Goal: Task Accomplishment & Management: Use online tool/utility

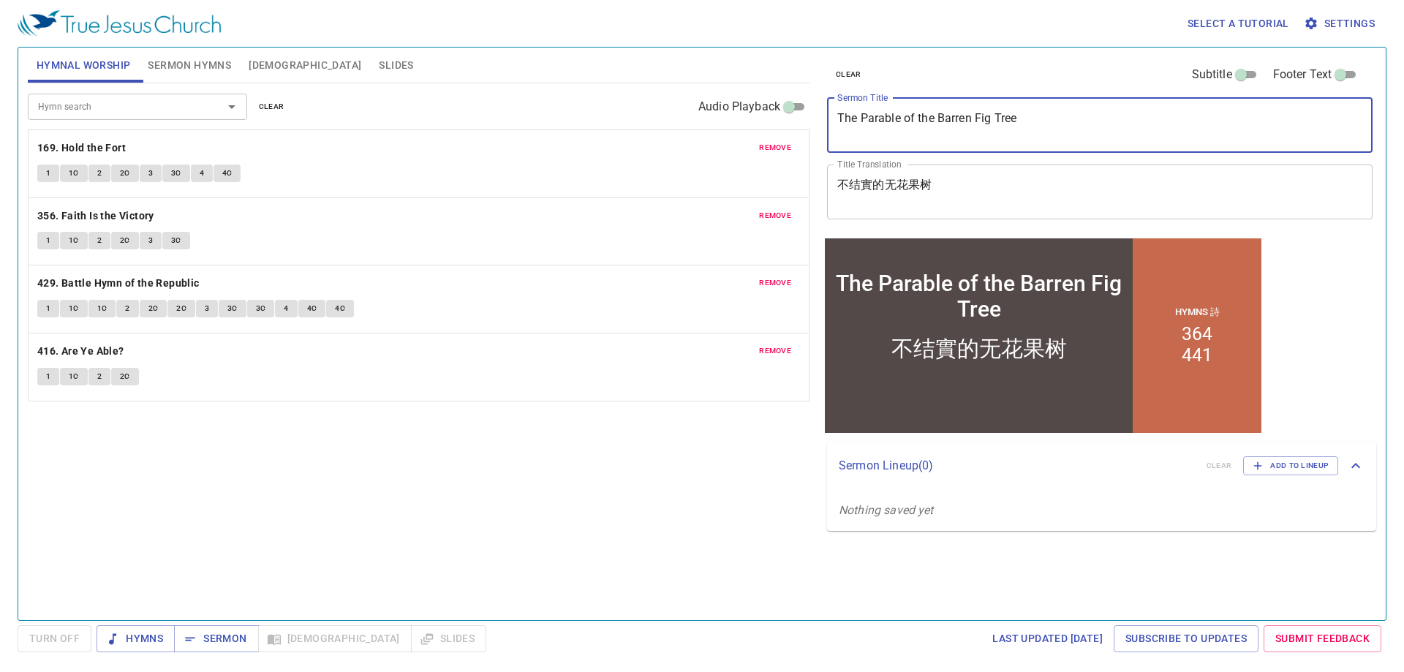
drag, startPoint x: 1089, startPoint y: 116, endPoint x: 825, endPoint y: 121, distance: 264.0
click at [829, 121] on div "The Parable of the Barren Fig Tree x Sermon Title" at bounding box center [1099, 125] width 545 height 55
click at [194, 75] on button "Sermon Hymns" at bounding box center [189, 65] width 101 height 35
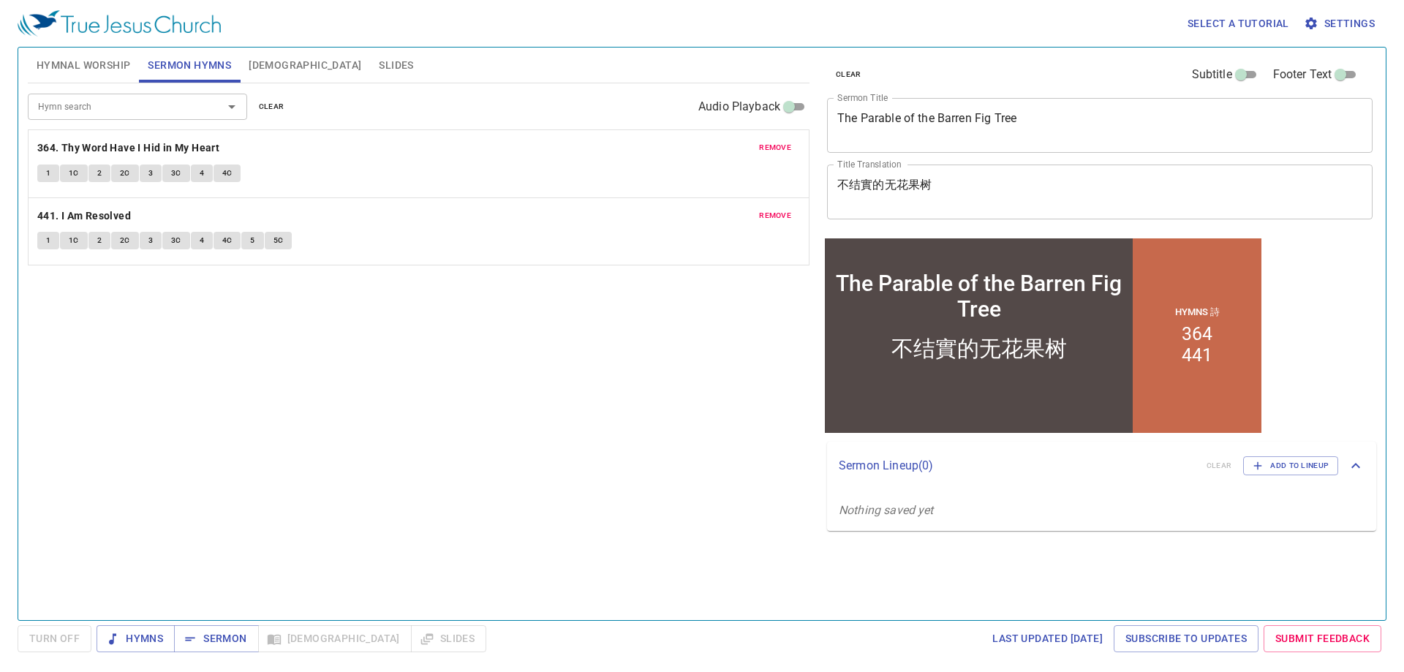
click at [216, 99] on div at bounding box center [222, 107] width 38 height 20
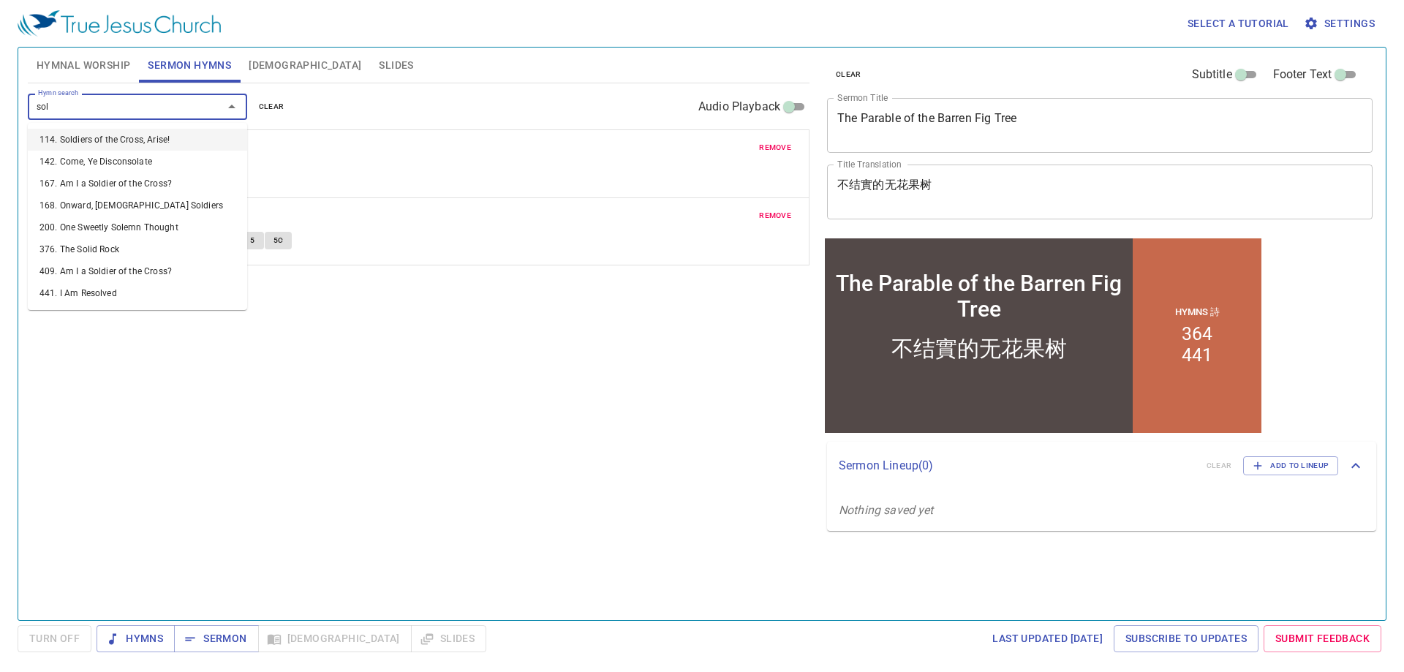
type input "sold"
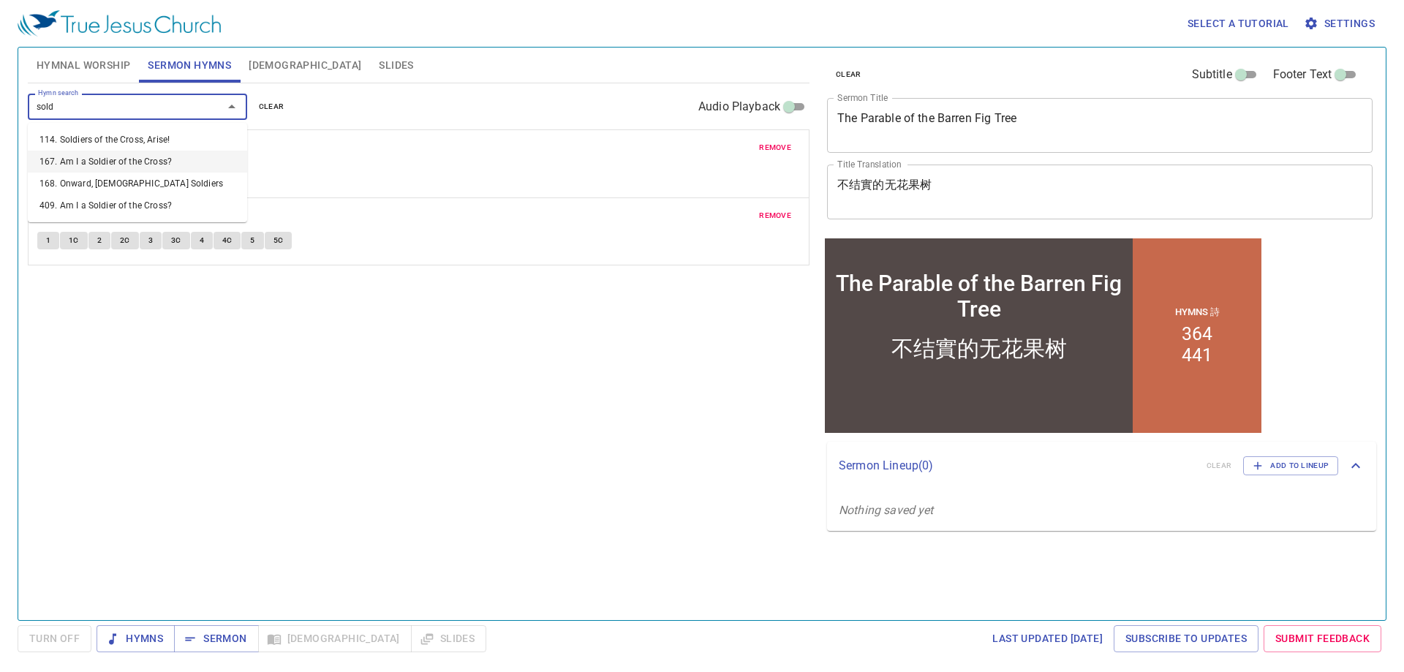
click at [134, 172] on li "167. Am I a Soldier of the Cross?" at bounding box center [137, 162] width 219 height 22
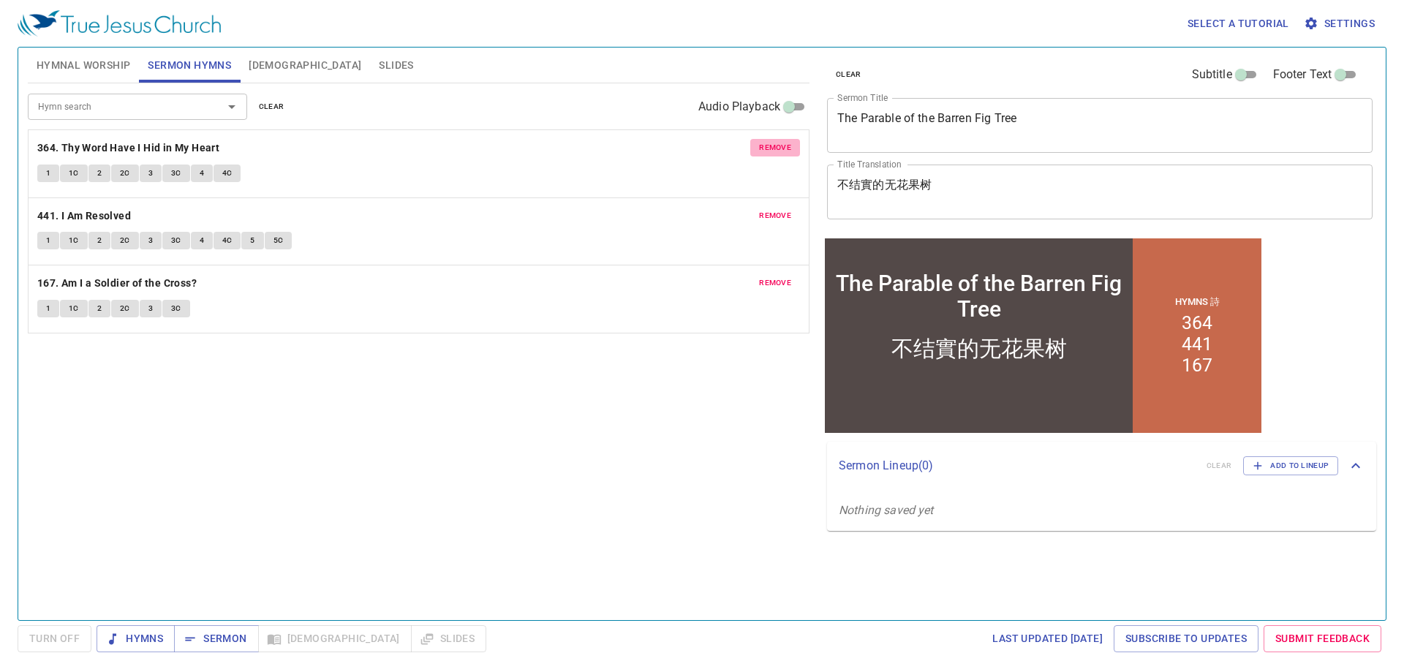
click at [777, 150] on span "remove" at bounding box center [775, 147] width 32 height 13
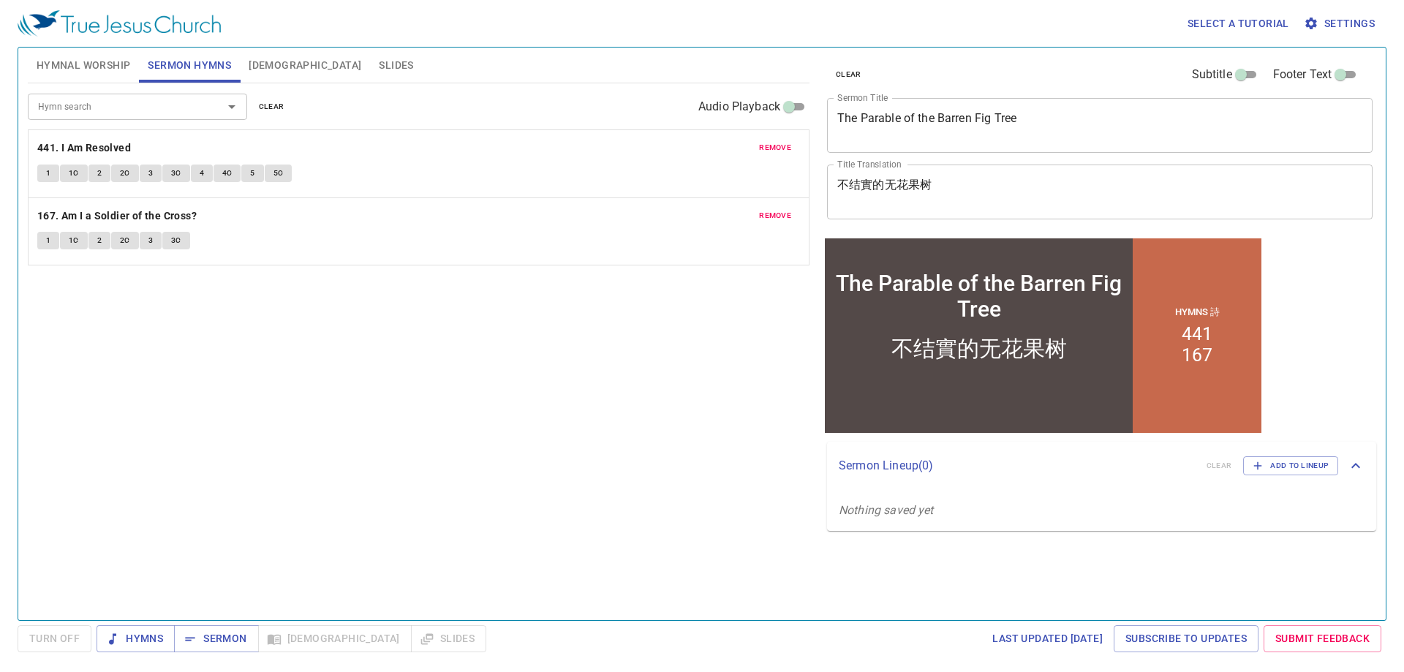
click at [777, 150] on span "remove" at bounding box center [775, 147] width 32 height 13
click at [111, 113] on input "Hymn search" at bounding box center [115, 106] width 167 height 17
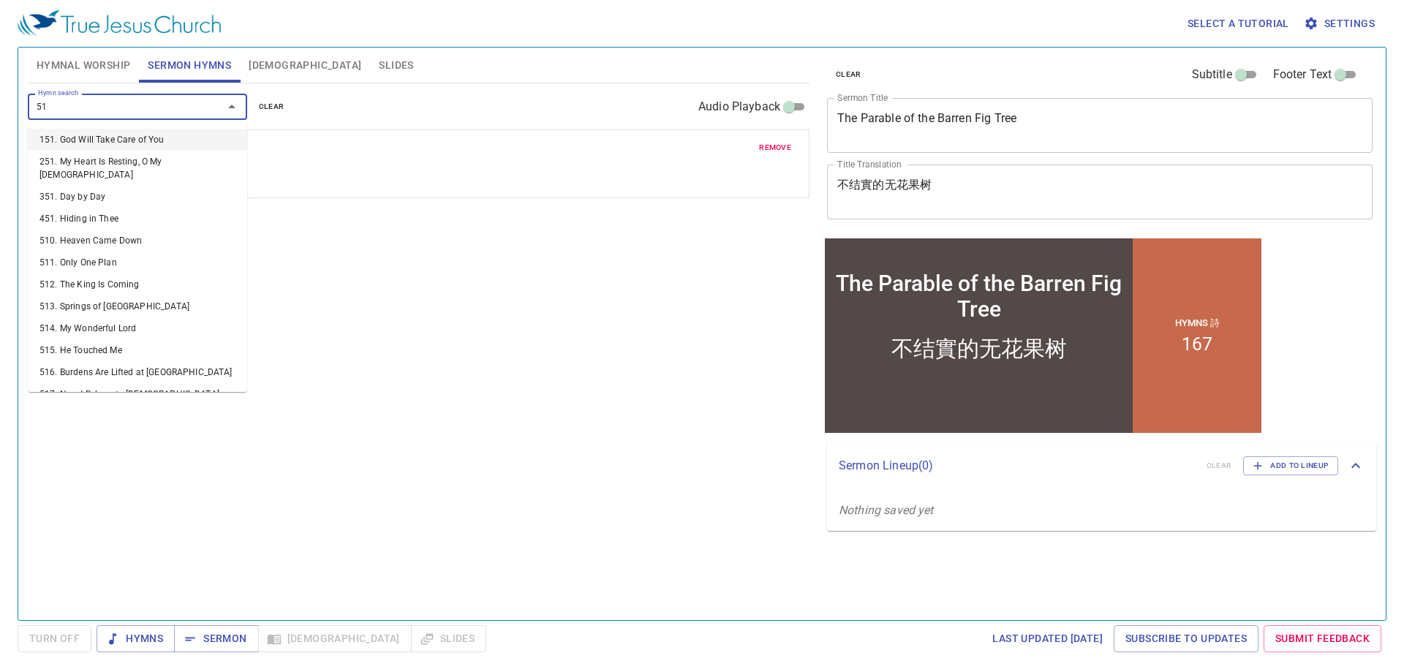
type input "518"
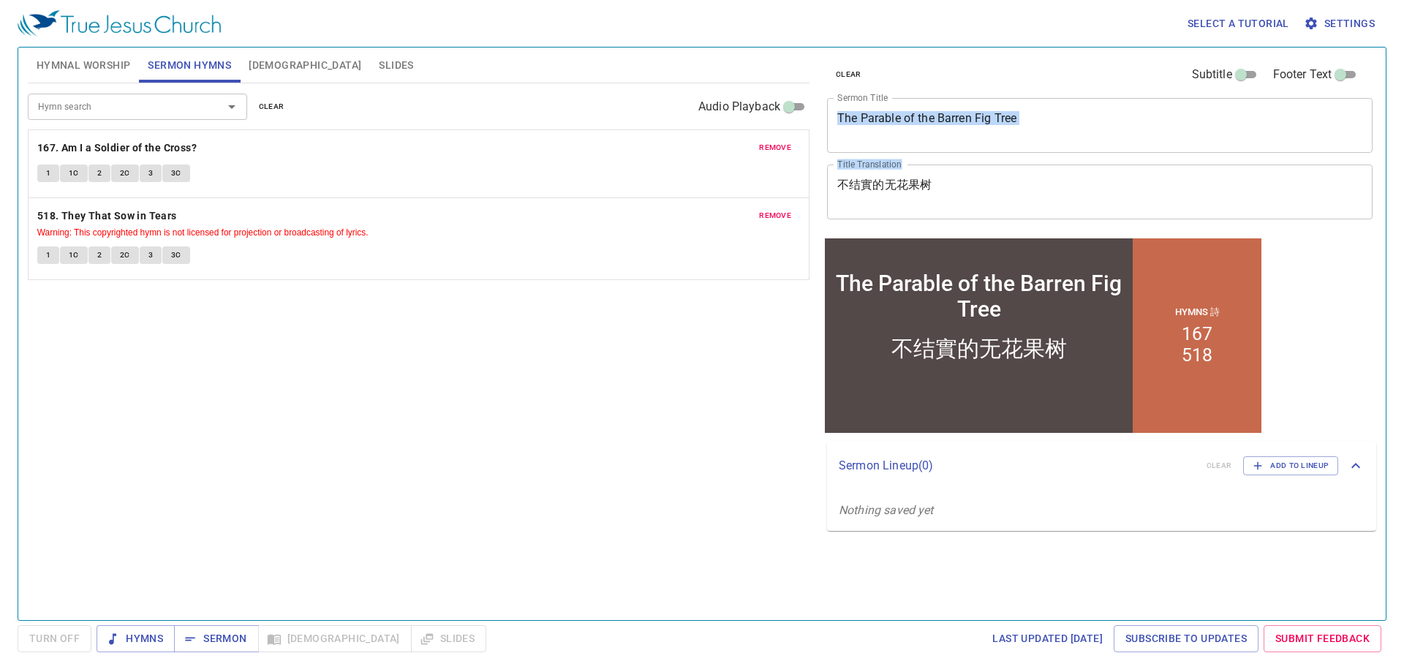
drag, startPoint x: 1085, startPoint y: 110, endPoint x: 1065, endPoint y: 211, distance: 103.7
click at [1065, 211] on div "clear Subtitle Footer Text Sermon Title The Parable of the Barren Fig Tree x Se…" at bounding box center [1098, 141] width 555 height 187
click at [1046, 165] on div "不结實的无花果树 x Title Translation" at bounding box center [1099, 192] width 545 height 55
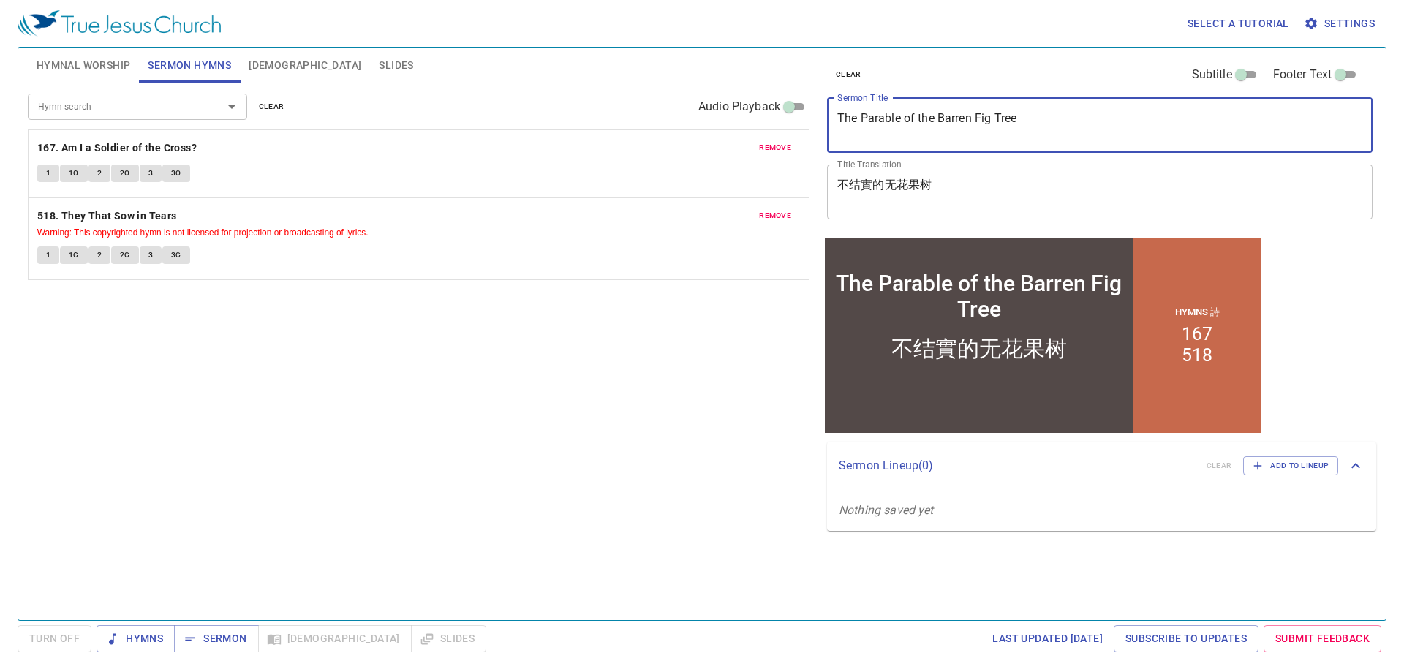
drag, startPoint x: 1044, startPoint y: 134, endPoint x: 785, endPoint y: 139, distance: 259.6
click at [785, 139] on div "Hymnal Worship Sermon Hymns Bible Slides Hymn search Hymn search clear Audio Pl…" at bounding box center [702, 328] width 1360 height 573
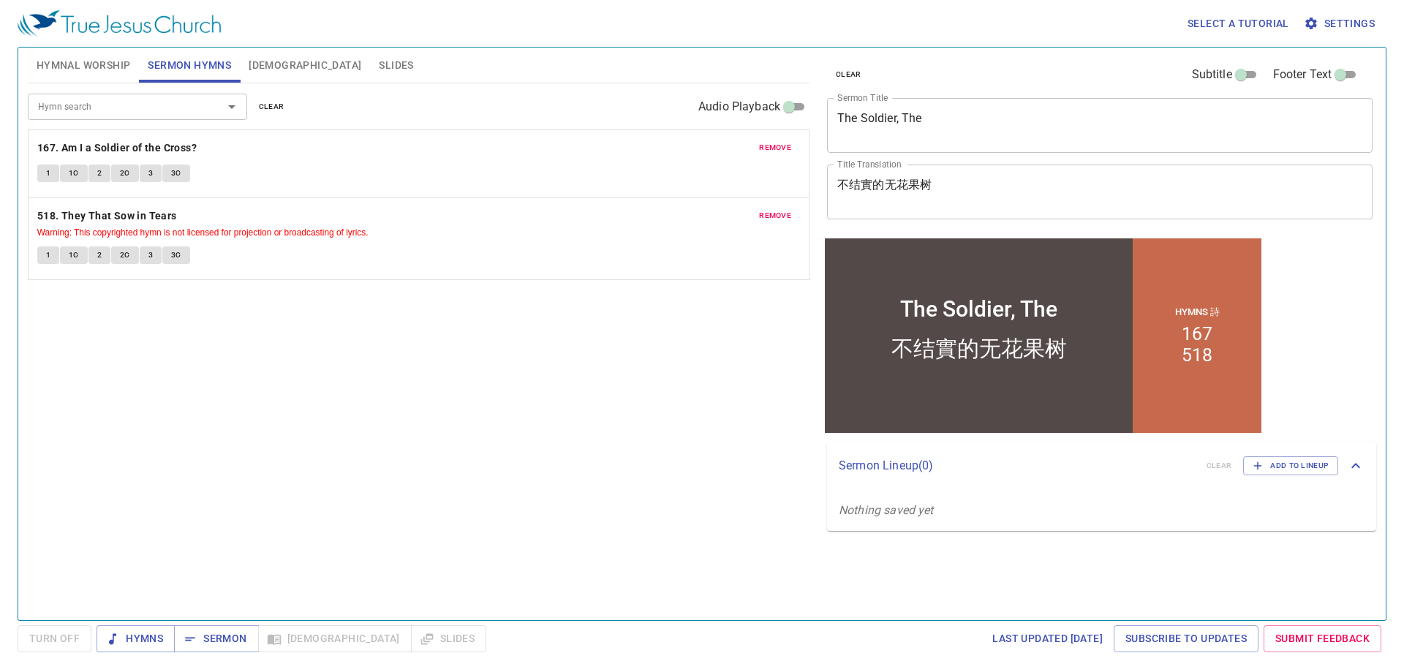
click at [125, 135] on div "remove 167. Am I a Soldier of the Cross? 1 1C 2 2C 3 3C" at bounding box center [419, 163] width 780 height 67
click at [134, 150] on b "167. Am I a Soldier of the Cross?" at bounding box center [116, 148] width 159 height 18
click at [125, 50] on button "Hymnal Worship" at bounding box center [84, 65] width 112 height 35
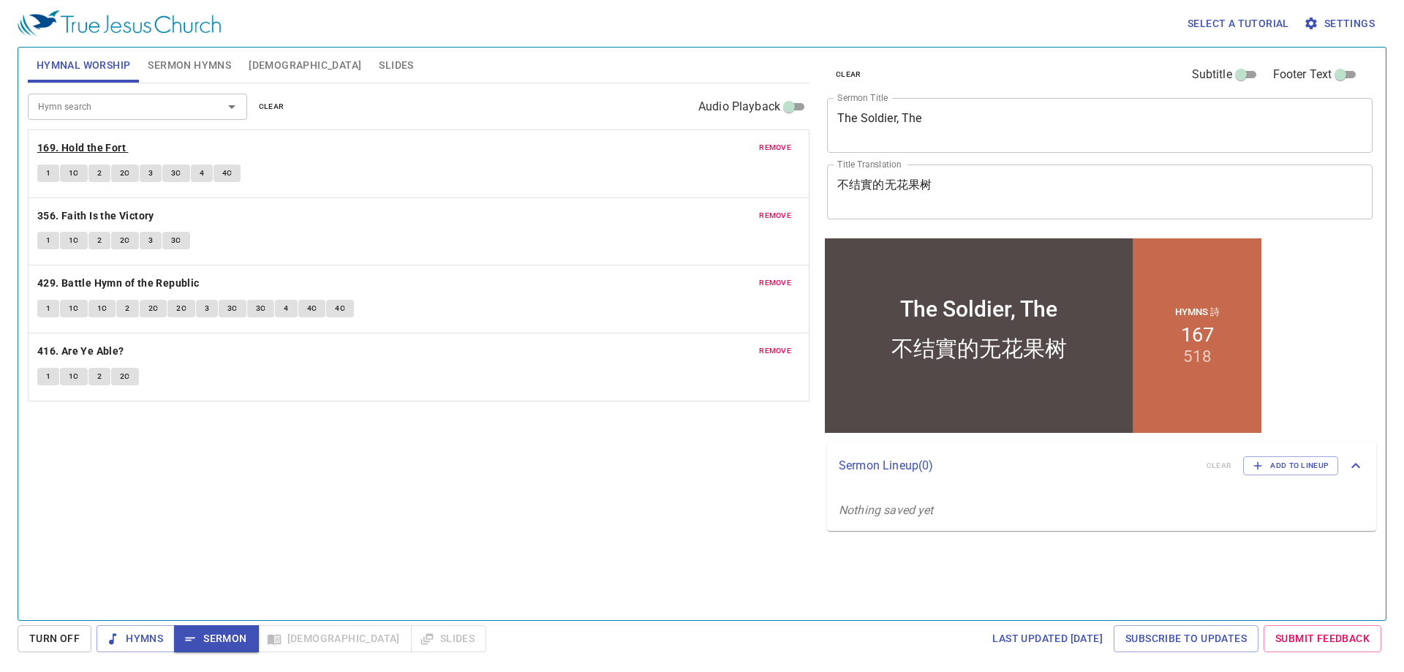
click at [110, 146] on b "169. Hold the Fort" at bounding box center [81, 148] width 88 height 18
click at [224, 72] on span "Sermon Hymns" at bounding box center [189, 65] width 83 height 18
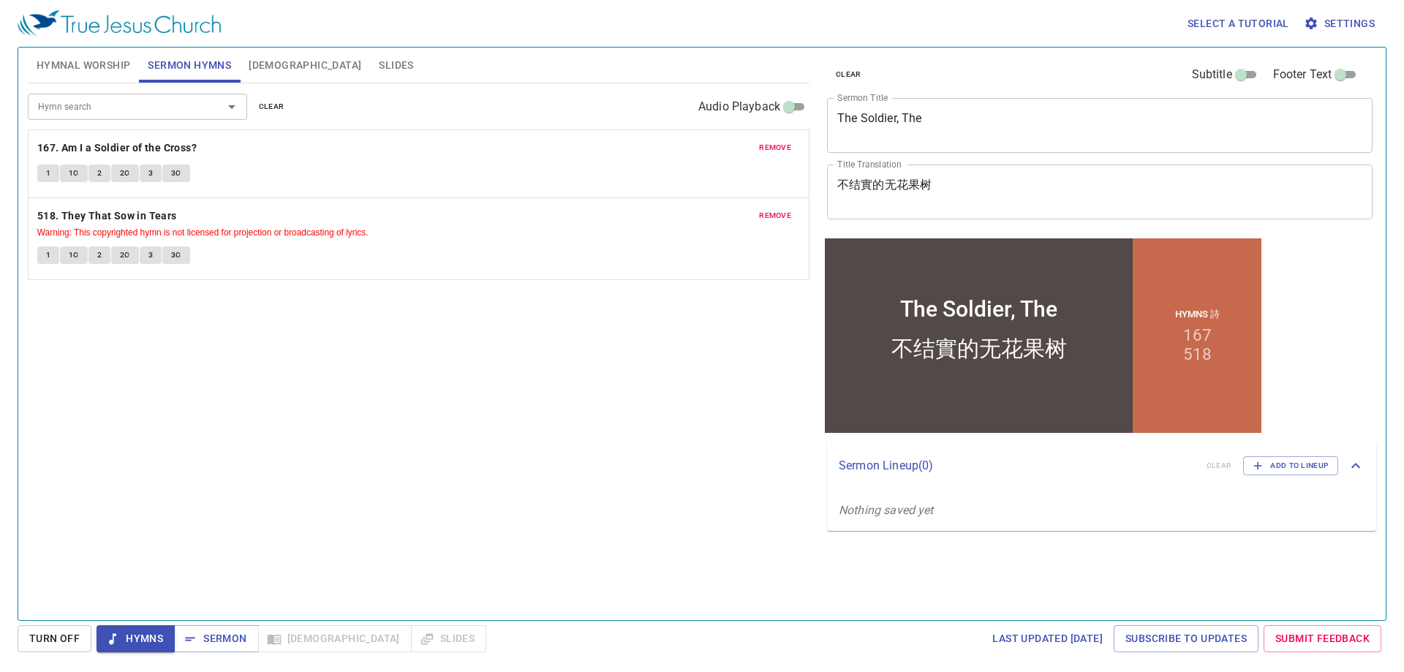
click at [960, 127] on textarea "The Soldier, The" at bounding box center [1099, 125] width 525 height 28
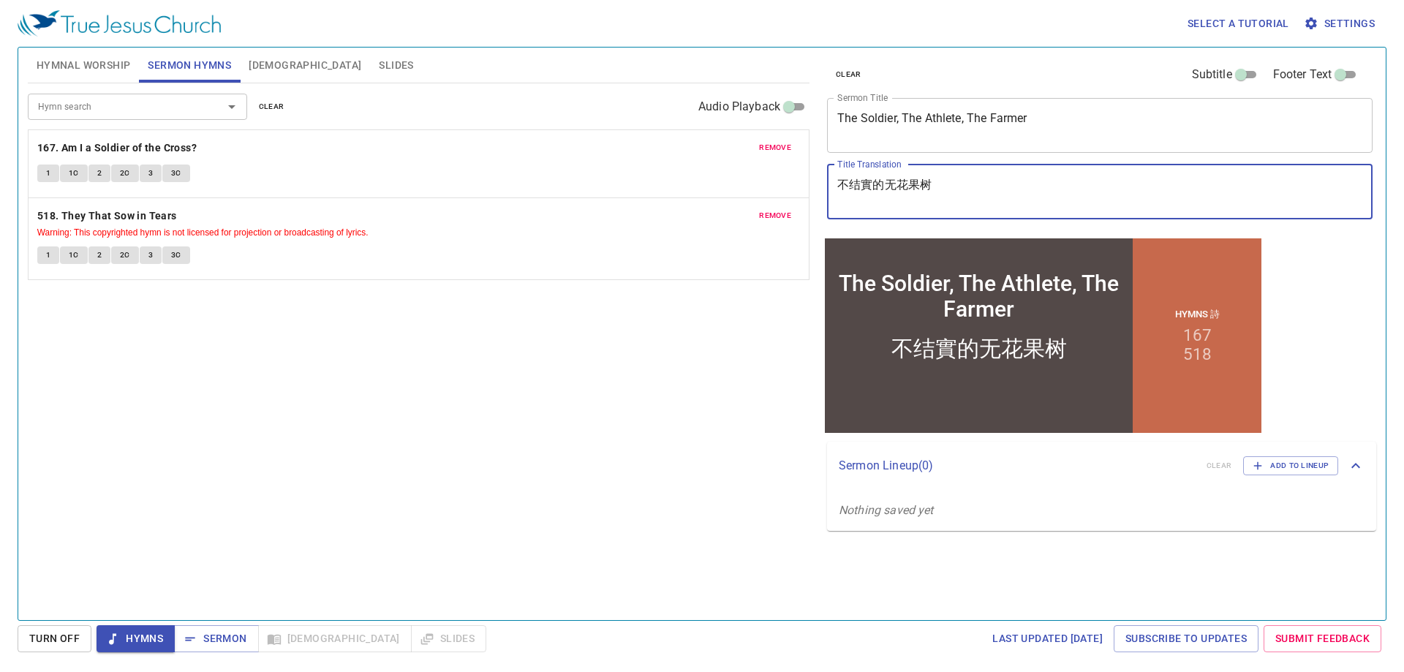
drag, startPoint x: 947, startPoint y: 189, endPoint x: 810, endPoint y: 191, distance: 136.7
click at [810, 191] on div "Hymnal Worship Sermon Hymns Bible Slides Hymn search Hymn search clear Audio Pl…" at bounding box center [702, 328] width 1360 height 573
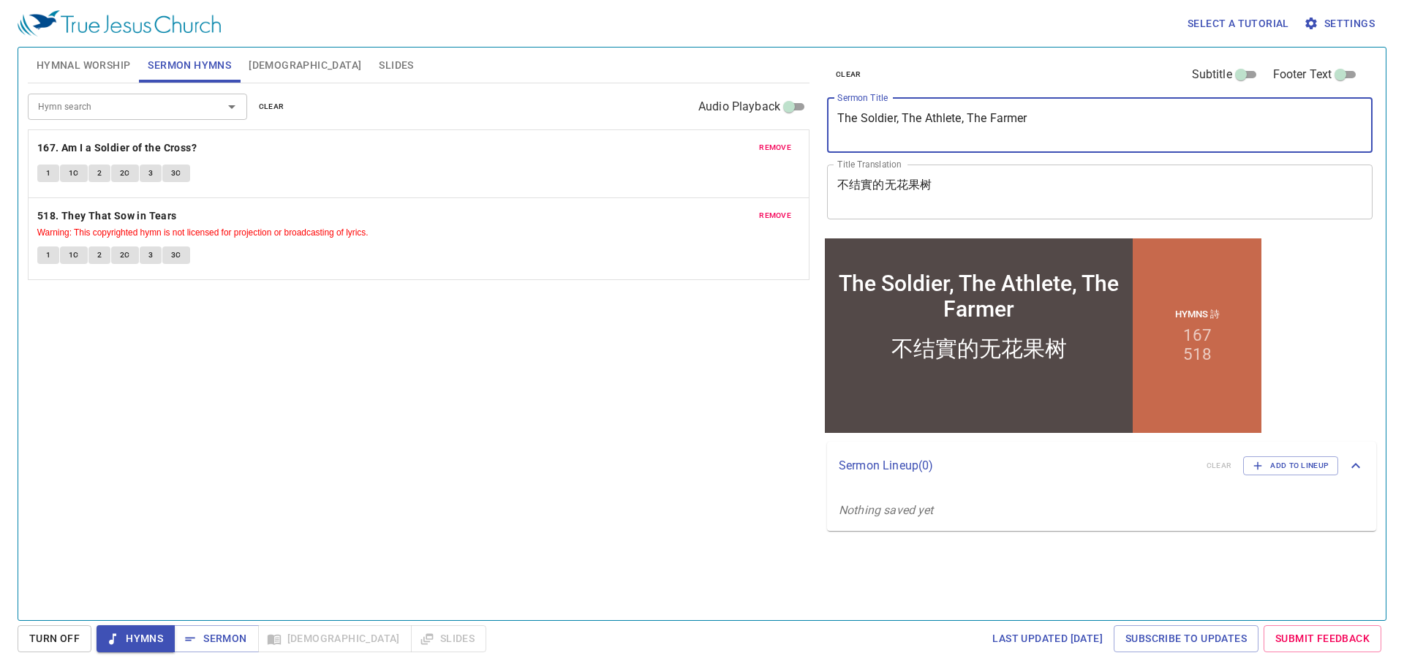
drag, startPoint x: 861, startPoint y: 117, endPoint x: 818, endPoint y: 116, distance: 42.4
click at [818, 116] on div "clear Subtitle Footer Text Sermon Title The Soldier, The Athlete, The Farmer x …" at bounding box center [1098, 328] width 567 height 573
drag, startPoint x: 899, startPoint y: 123, endPoint x: 880, endPoint y: 115, distance: 20.6
click at [880, 115] on textarea "Soldier, The Athlete, The Farmer" at bounding box center [1099, 125] width 525 height 28
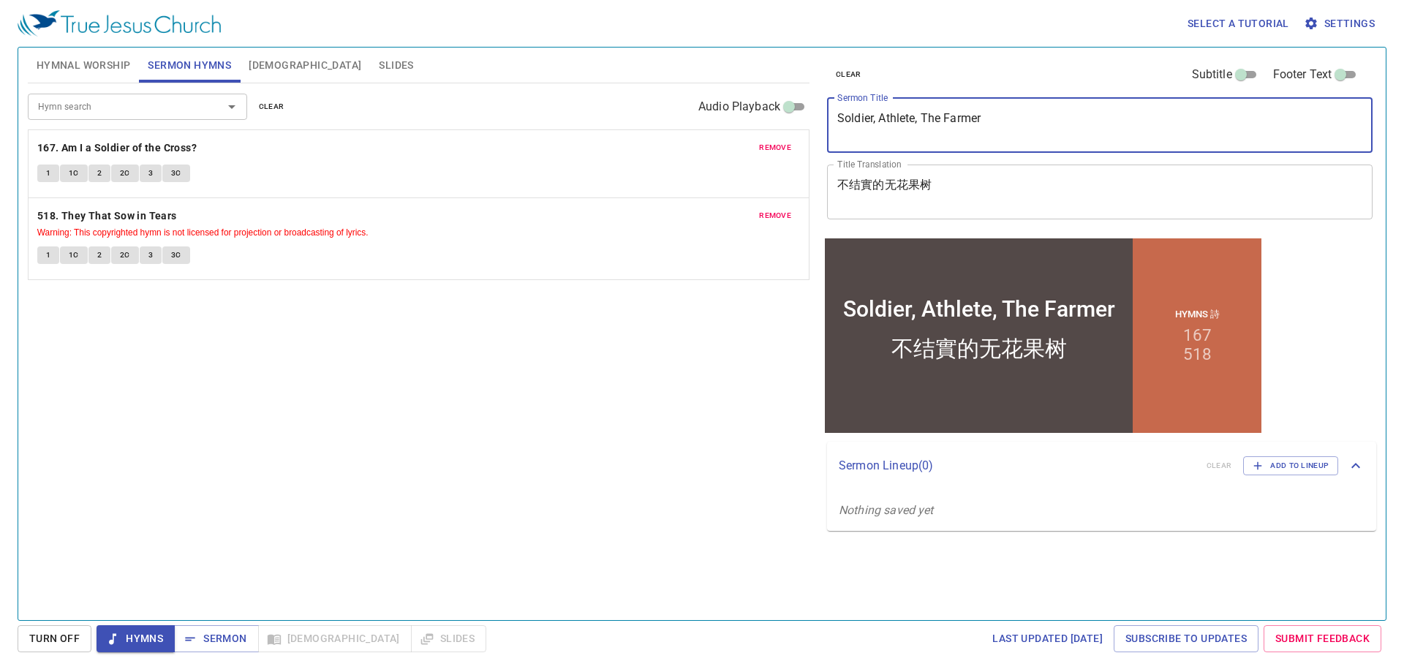
drag, startPoint x: 945, startPoint y: 124, endPoint x: 921, endPoint y: 114, distance: 26.2
click at [921, 114] on textarea "Soldier, Athlete, The Farmer" at bounding box center [1099, 125] width 525 height 28
type textarea "Soldier, Athlete, Farmer"
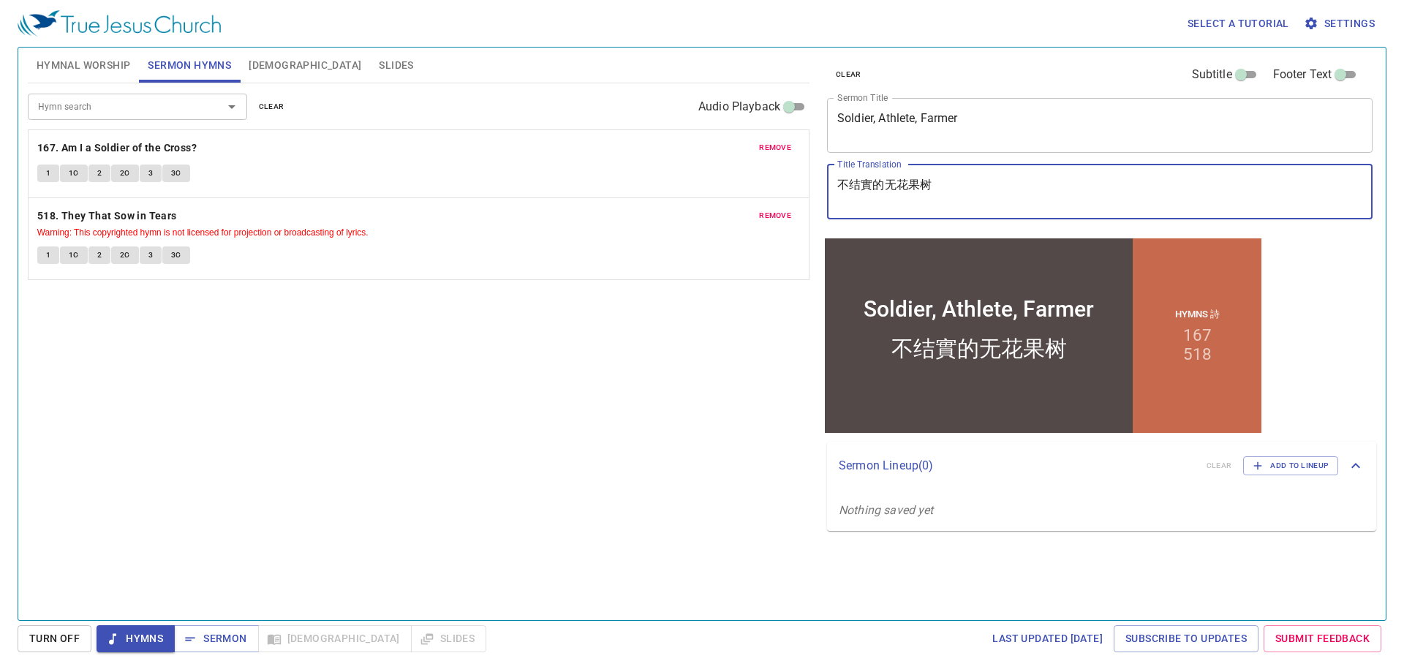
drag, startPoint x: 956, startPoint y: 183, endPoint x: 825, endPoint y: 177, distance: 131.0
click at [825, 177] on div "clear Subtitle Footer Text Sermon Title Soldier, Athlete, Farmer x Sermon Title…" at bounding box center [1098, 141] width 555 height 187
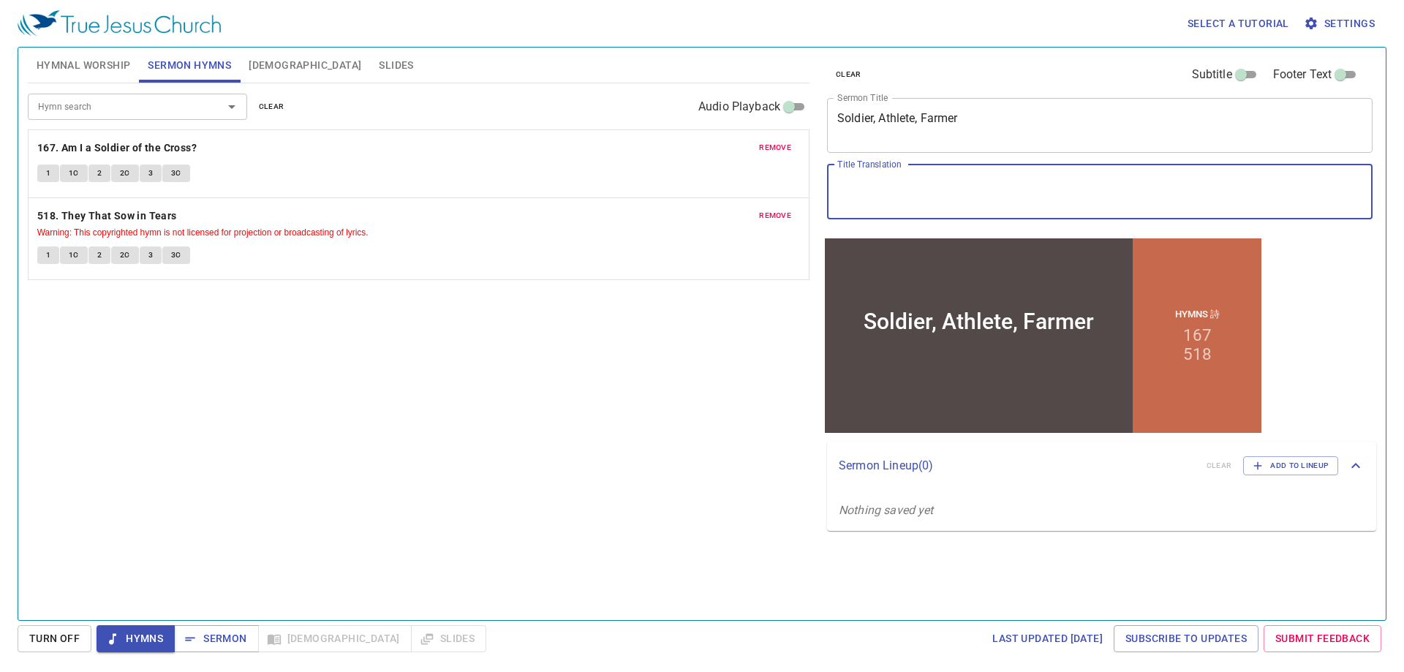
click at [924, 193] on textarea "Title Translation" at bounding box center [1099, 192] width 525 height 28
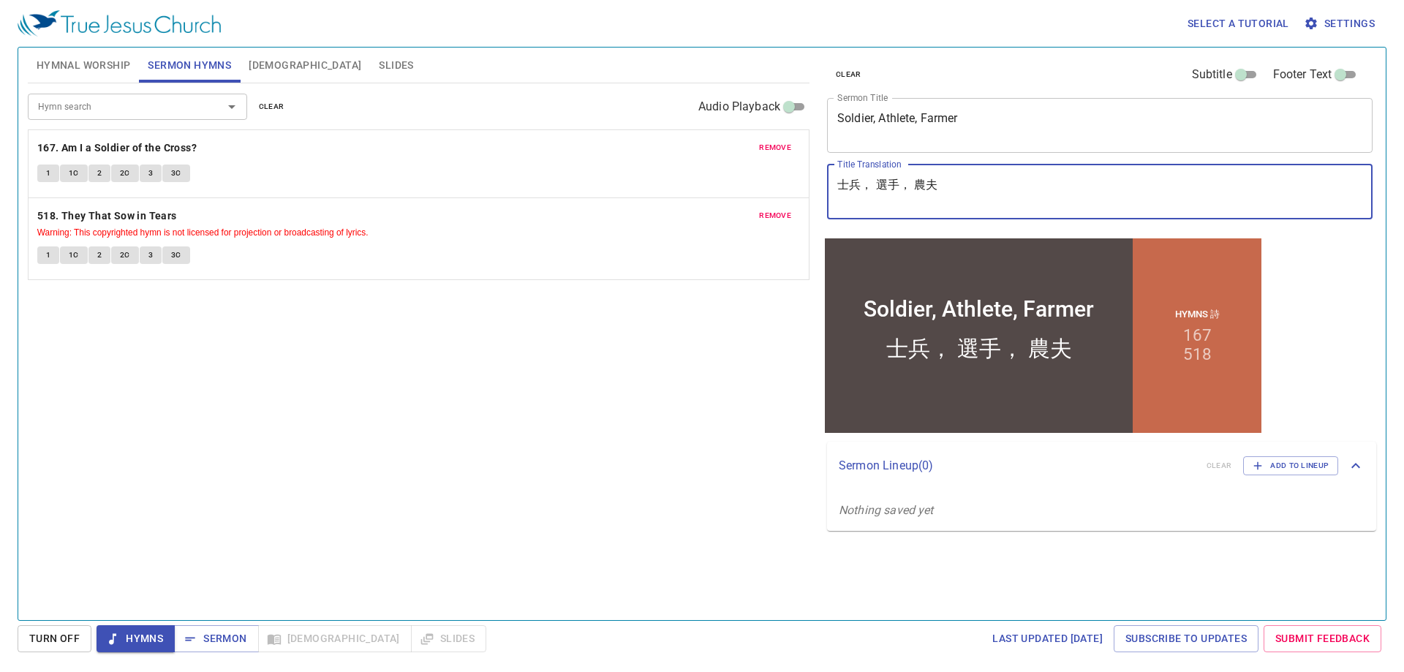
type textarea "士兵， 選手， 農夫"
click at [736, 359] on div "Hymn search Hymn search clear Audio Playback remove 167. Am I a Soldier of the …" at bounding box center [419, 345] width 782 height 524
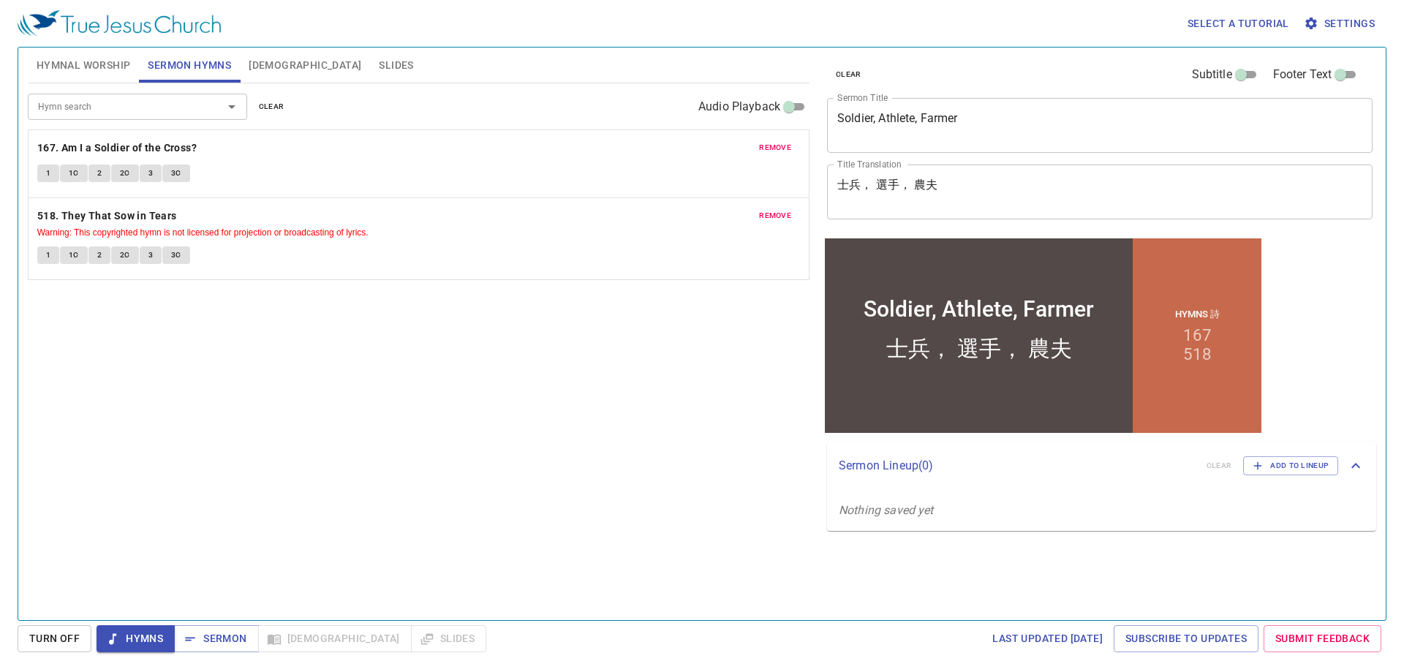
click at [88, 53] on button "Hymnal Worship" at bounding box center [84, 65] width 112 height 35
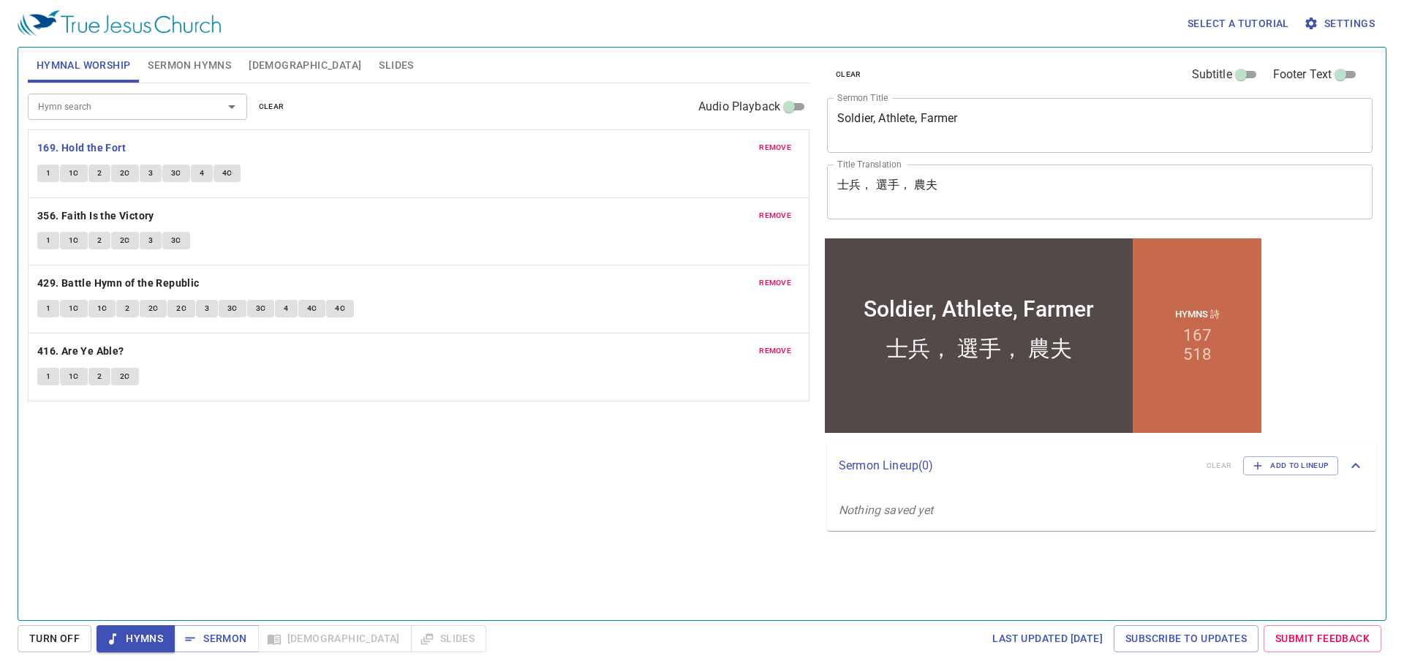
click at [180, 70] on span "Sermon Hymns" at bounding box center [189, 65] width 83 height 18
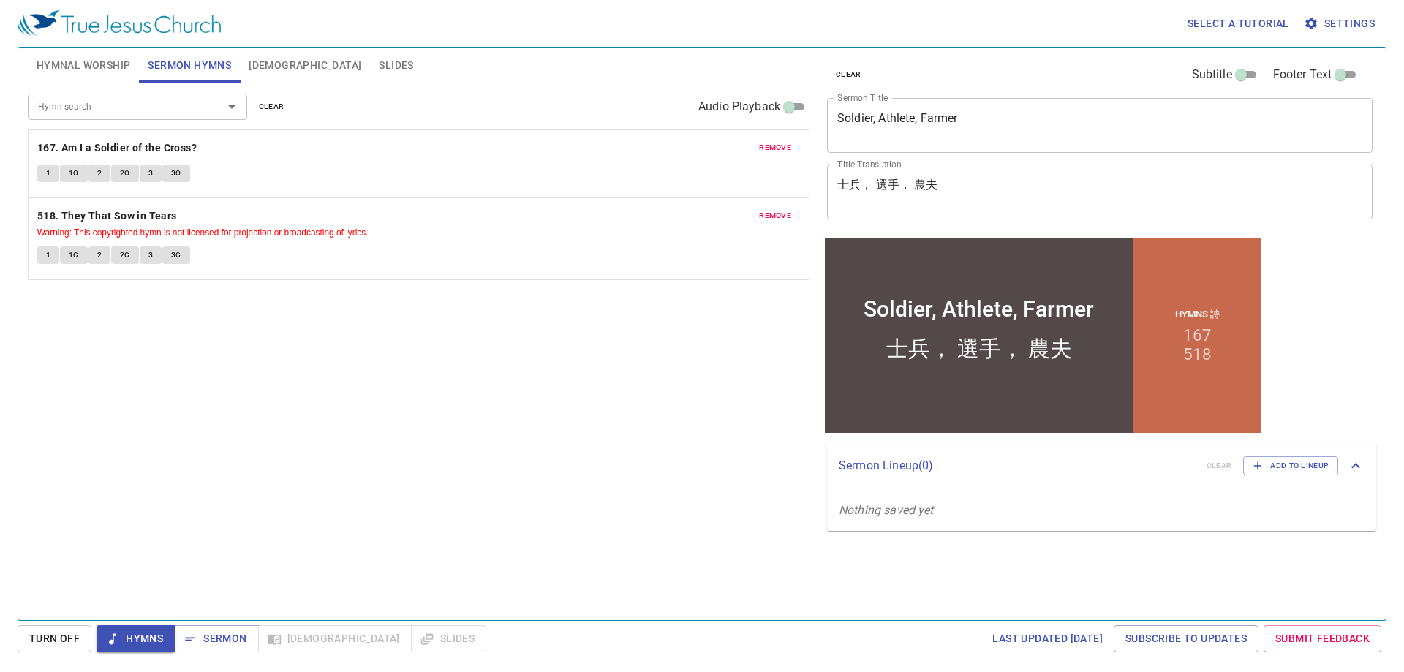
click at [80, 69] on span "Hymnal Worship" at bounding box center [84, 65] width 94 height 18
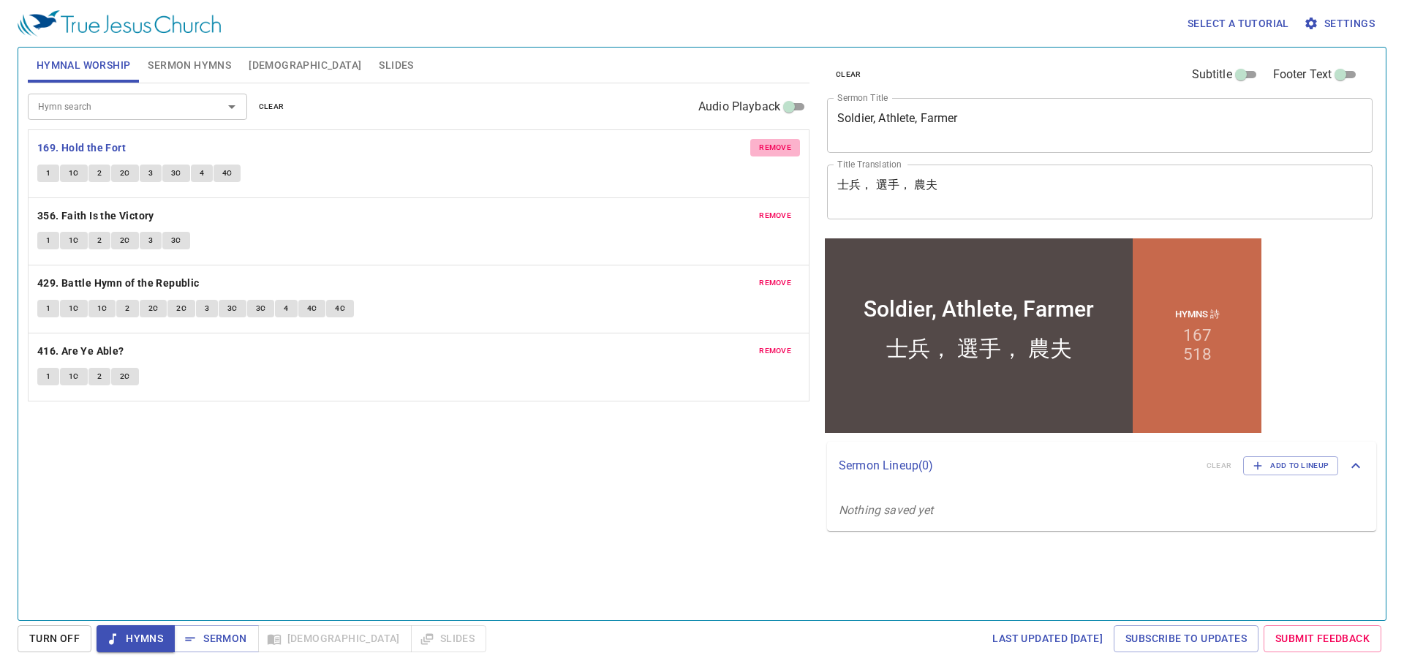
click at [782, 149] on span "remove" at bounding box center [775, 147] width 32 height 13
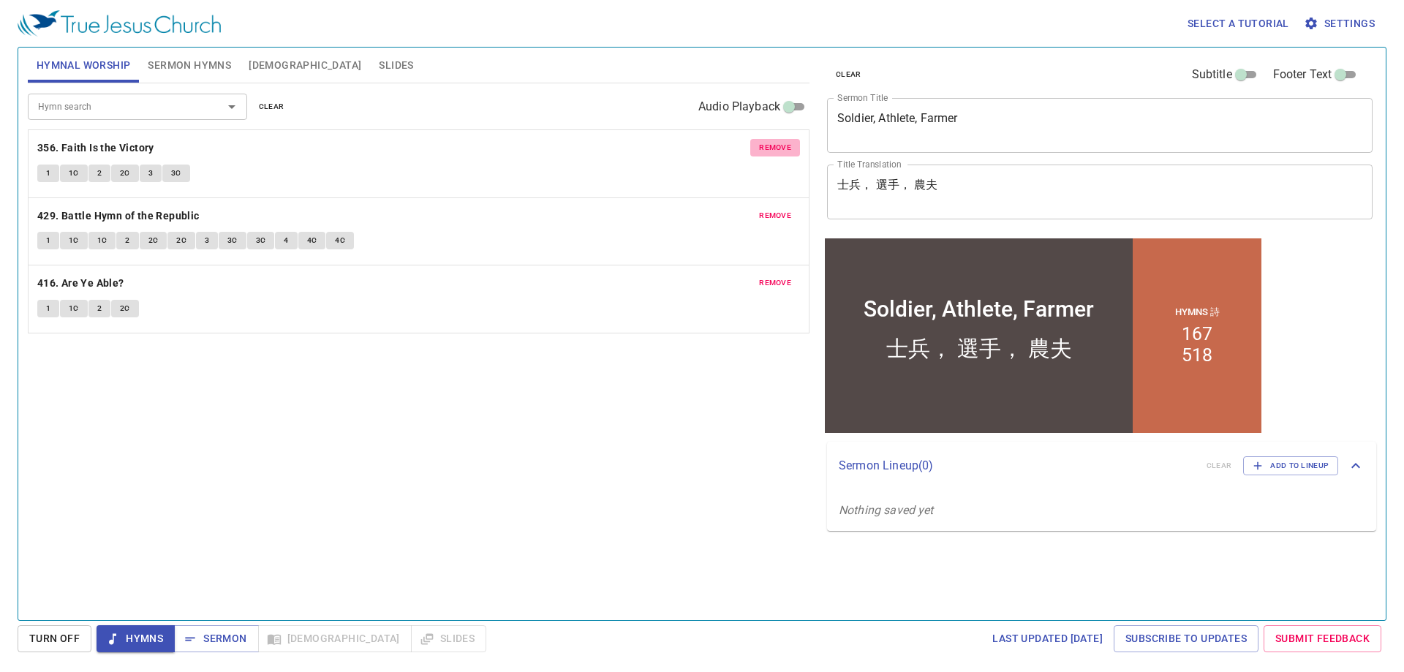
click at [782, 149] on span "remove" at bounding box center [775, 147] width 32 height 13
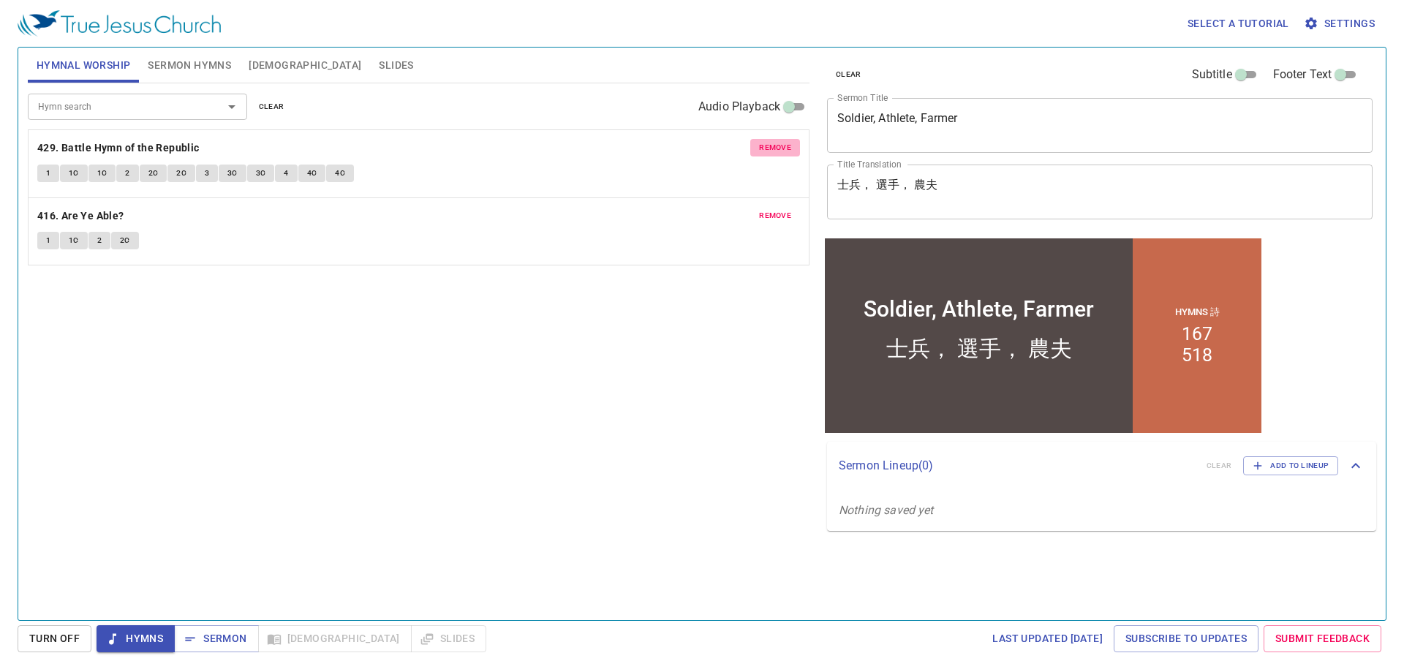
click at [782, 149] on span "remove" at bounding box center [775, 147] width 32 height 13
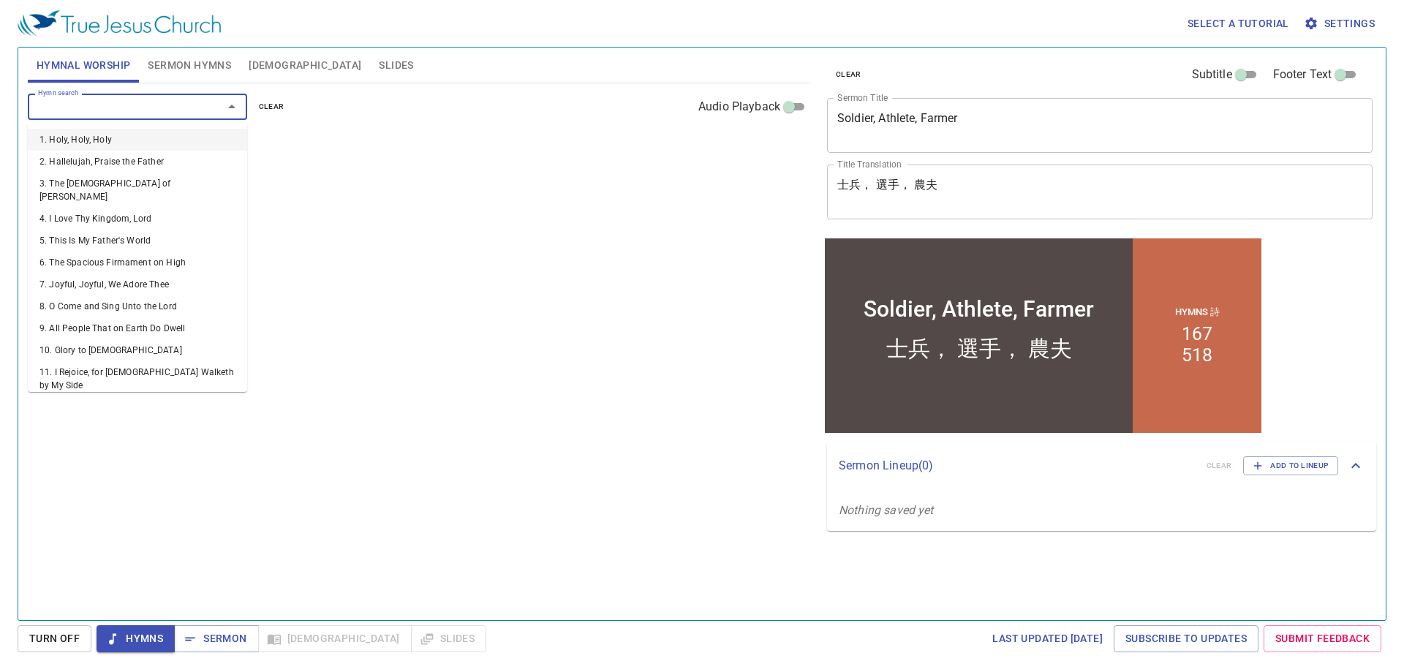
click at [197, 112] on input "Hymn search" at bounding box center [115, 106] width 167 height 17
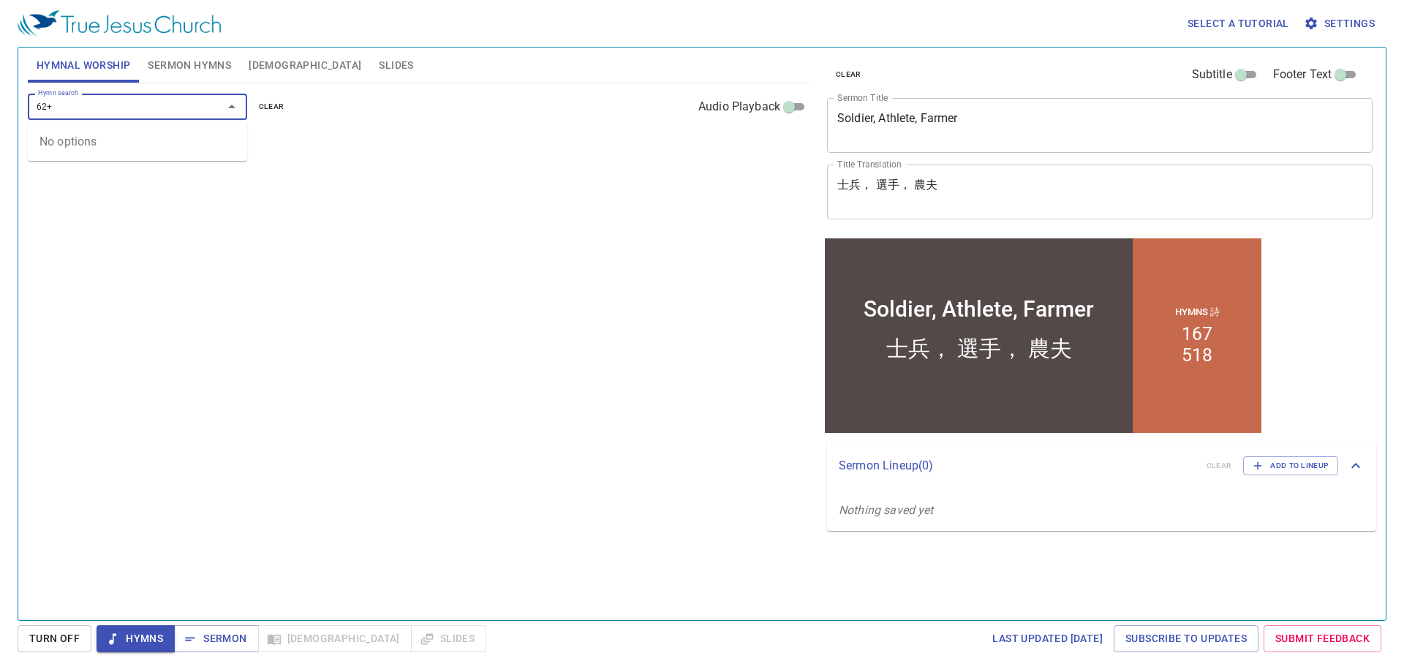
type input "62"
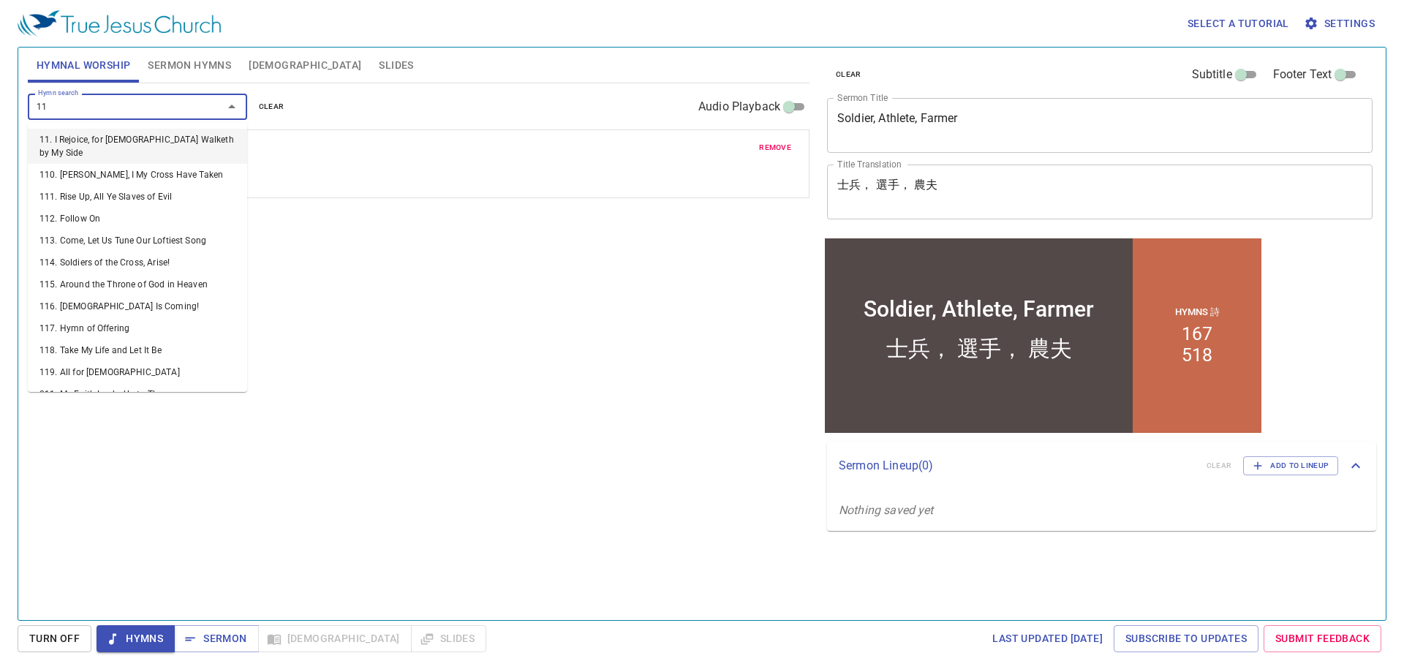
type input "112"
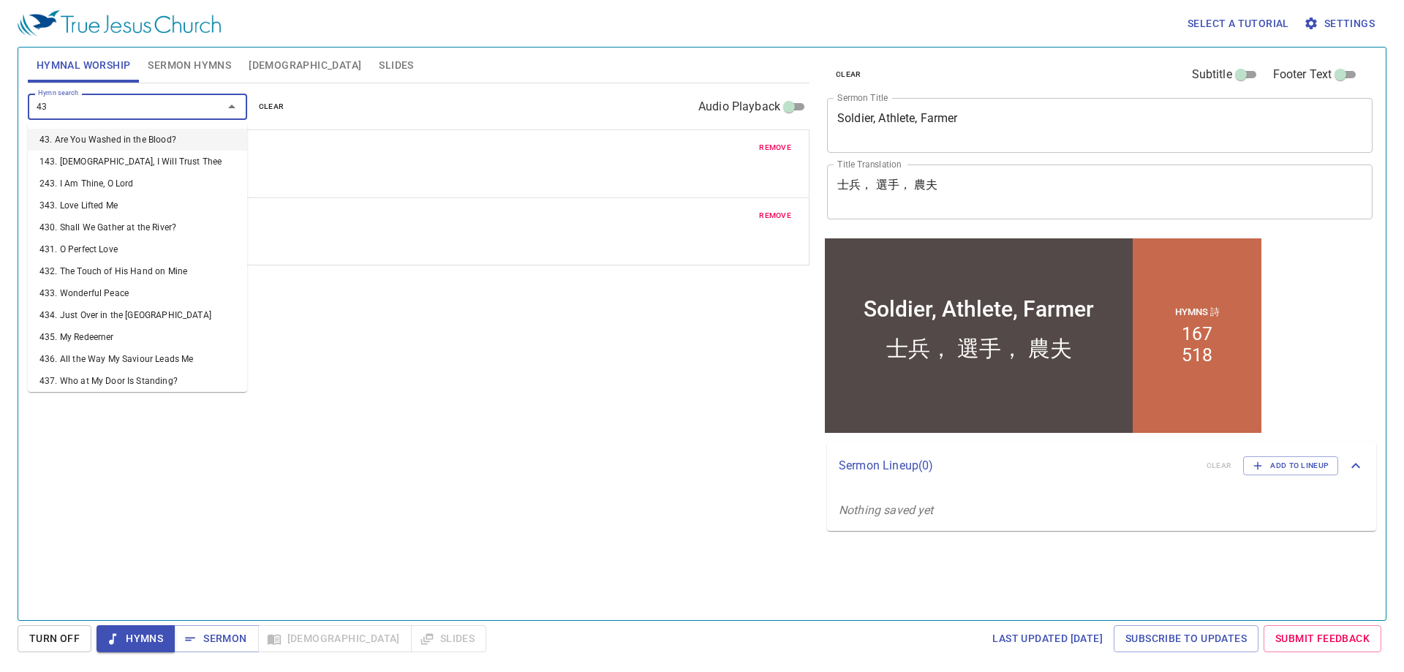
type input "434"
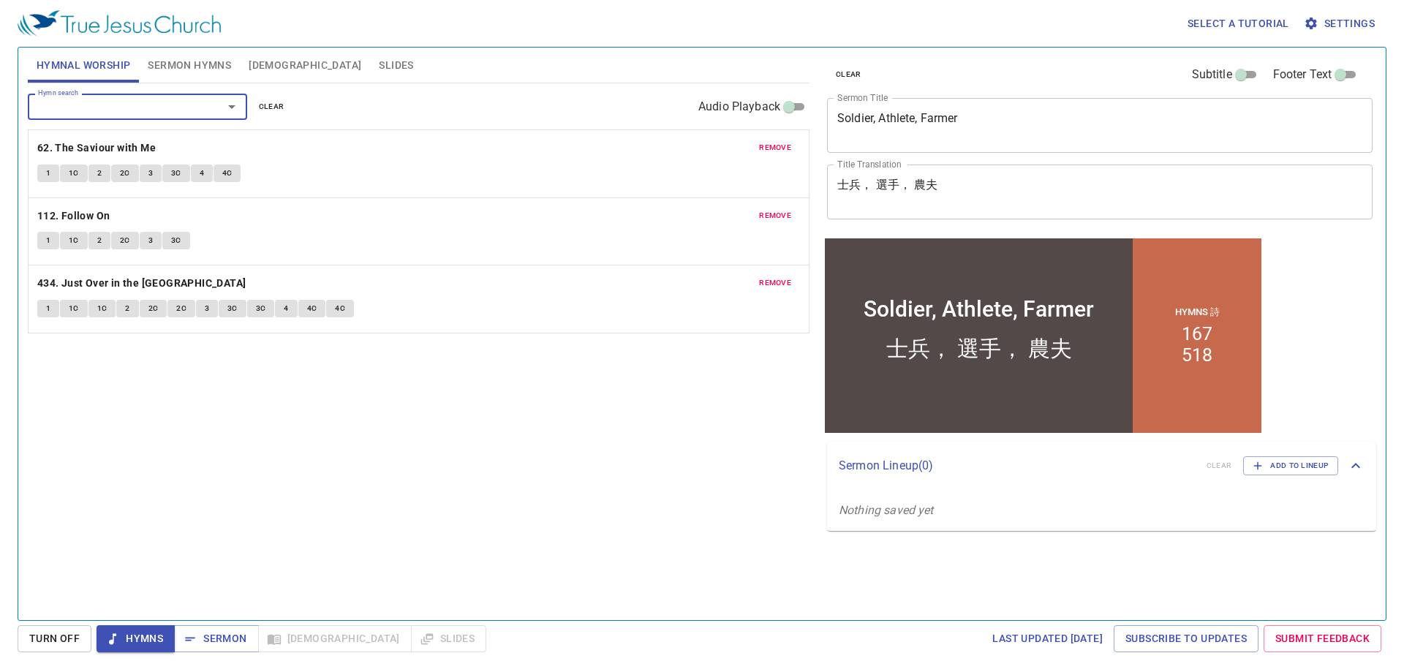
click at [880, 186] on textarea "士兵， 選手， 農夫" at bounding box center [1099, 192] width 525 height 28
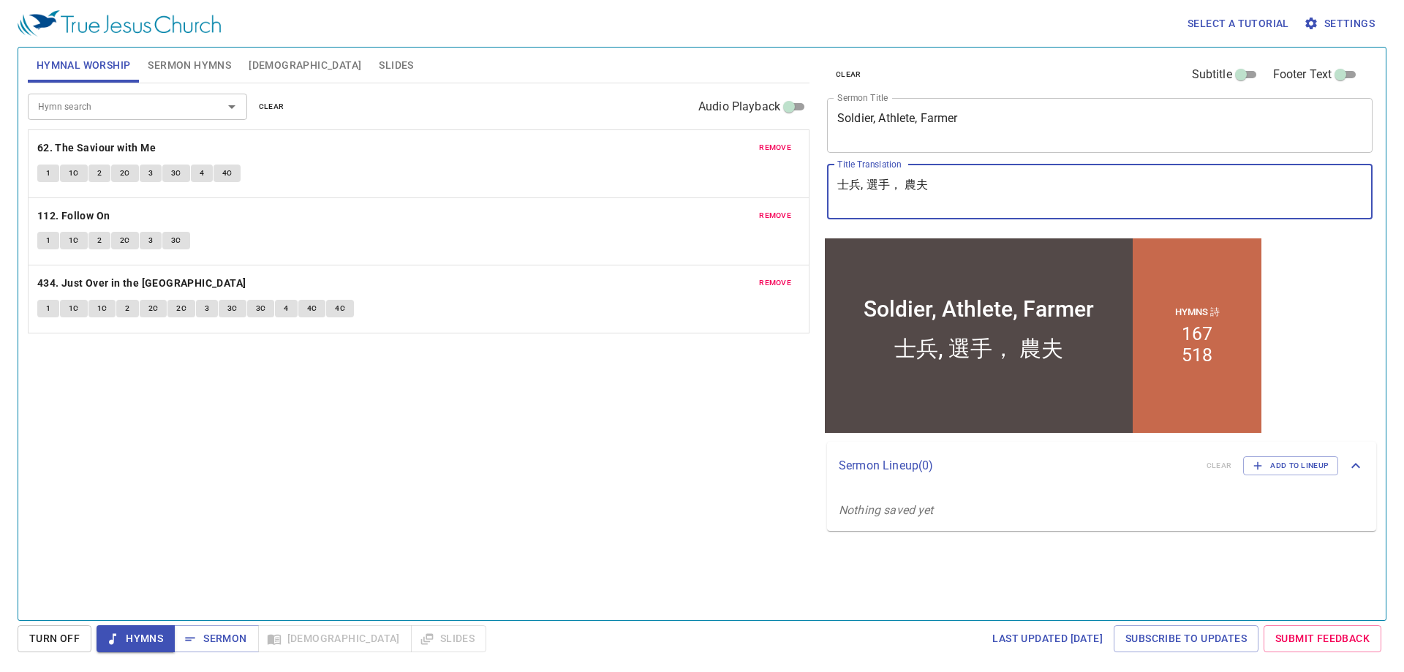
click at [897, 184] on textarea "士兵, 選手， 農夫" at bounding box center [1099, 192] width 525 height 28
click at [893, 184] on textarea "士兵, 選手, 農夫" at bounding box center [1099, 192] width 525 height 28
type textarea "士兵, 選手, 農夫"
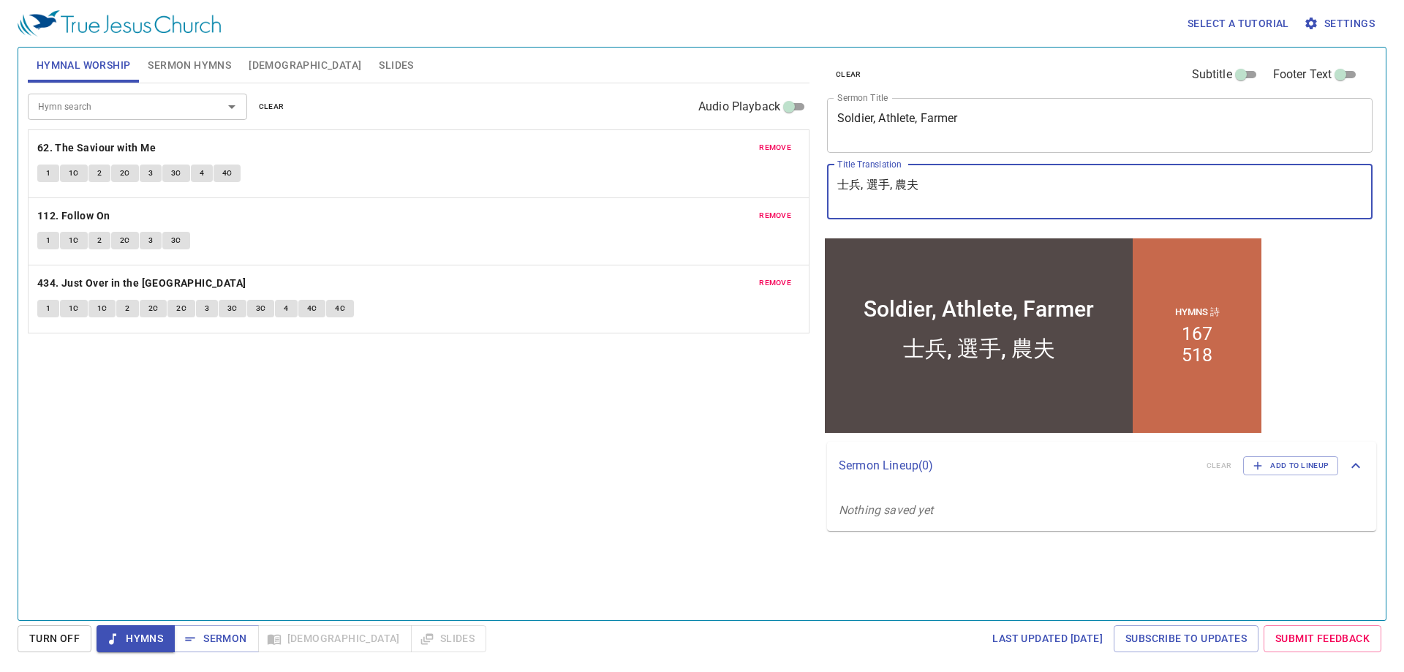
click at [515, 425] on div "Hymn search Hymn search clear Audio Playback remove 62. The Saviour with Me 1 1…" at bounding box center [419, 345] width 782 height 524
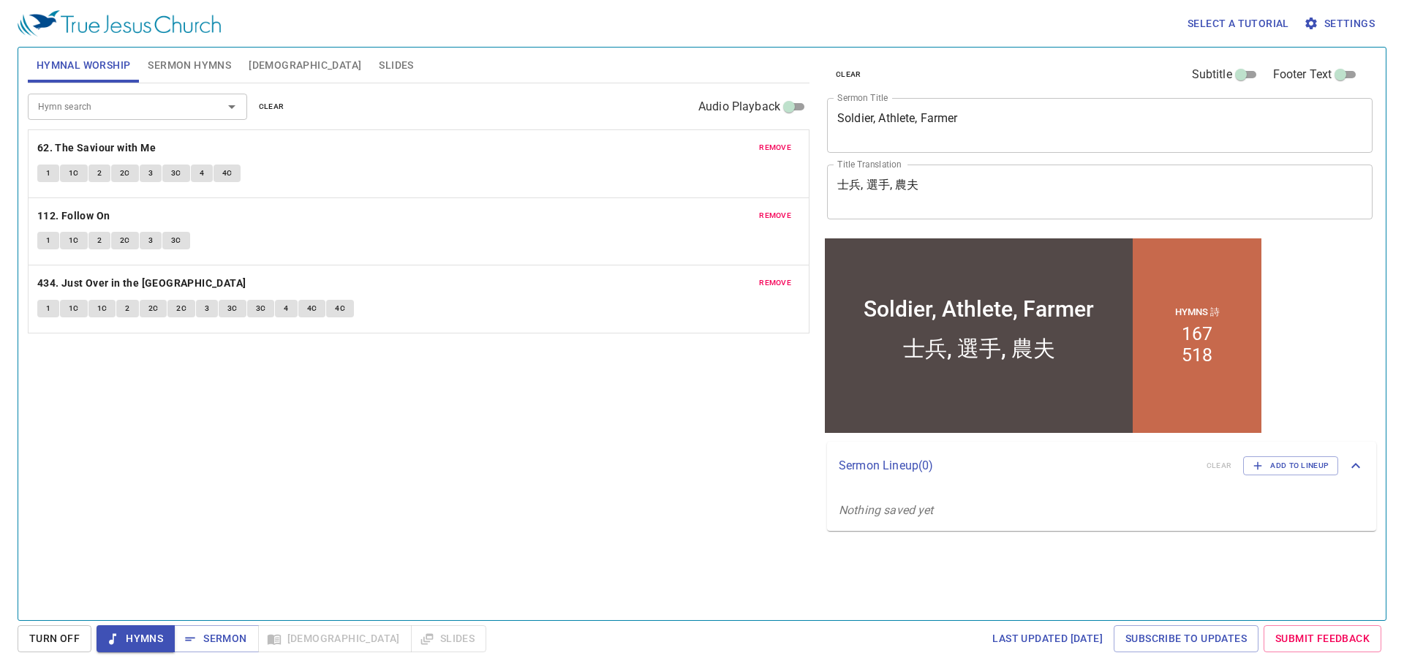
click at [170, 32] on img at bounding box center [119, 23] width 203 height 26
click at [165, 58] on span "Sermon Hymns" at bounding box center [189, 65] width 83 height 18
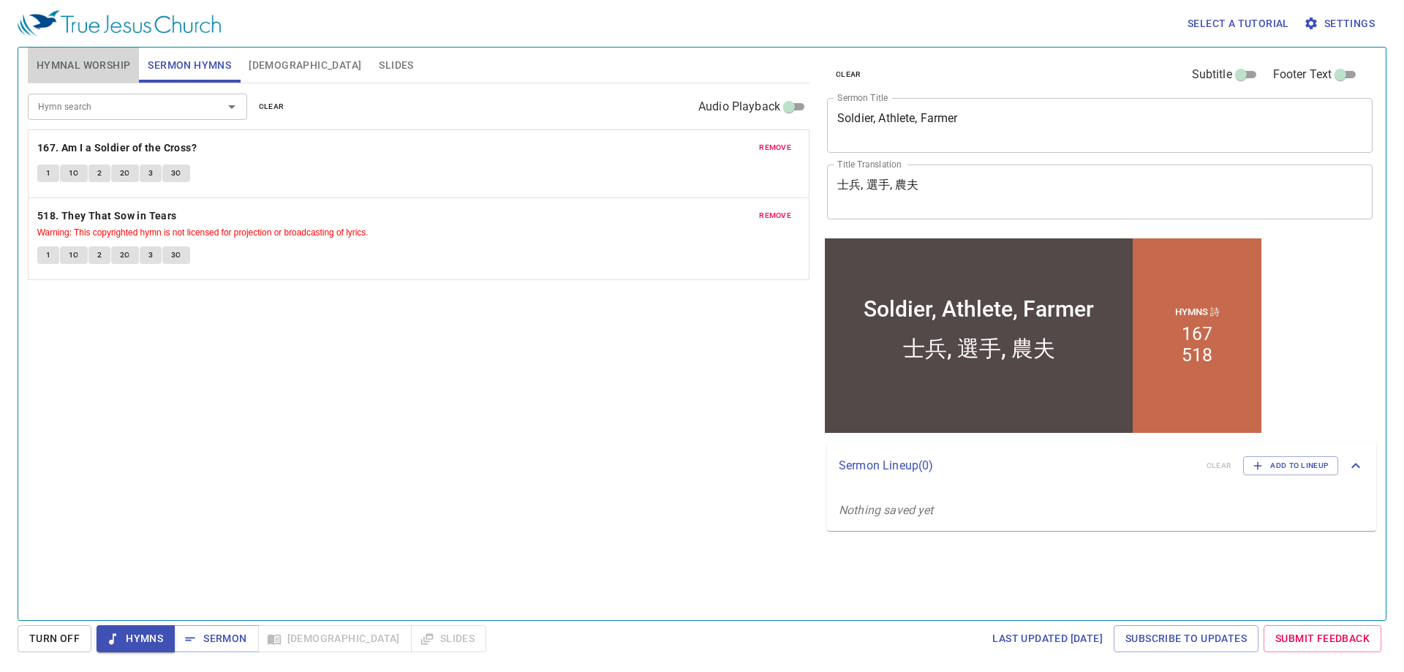
click at [86, 60] on span "Hymnal Worship" at bounding box center [84, 65] width 94 height 18
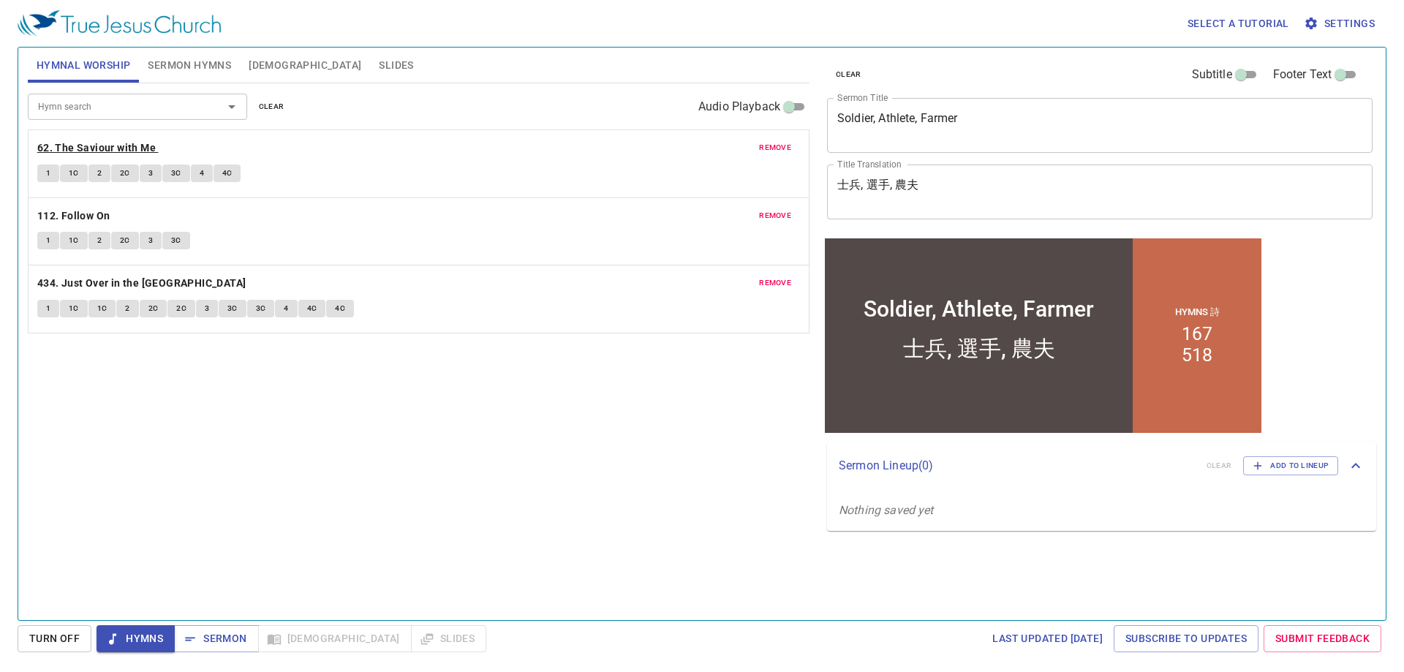
click at [87, 148] on b "62. The Saviour with Me" at bounding box center [96, 148] width 118 height 18
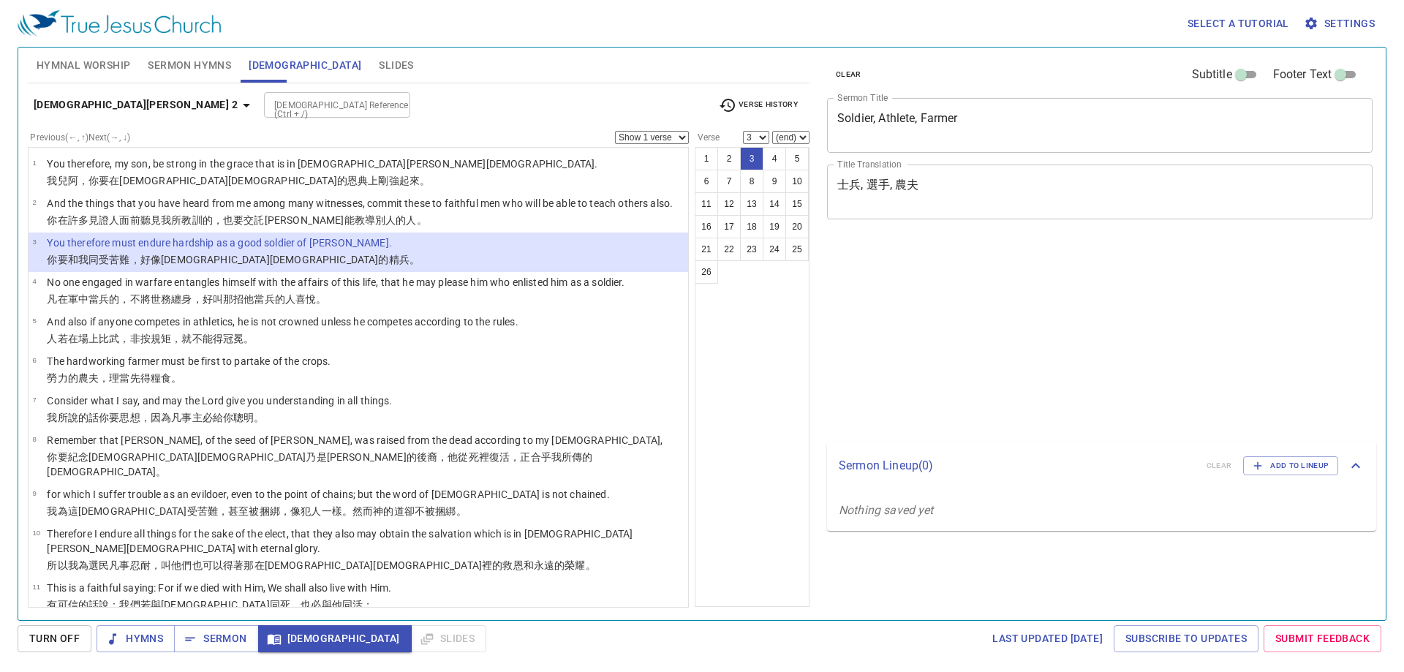
select select "3"
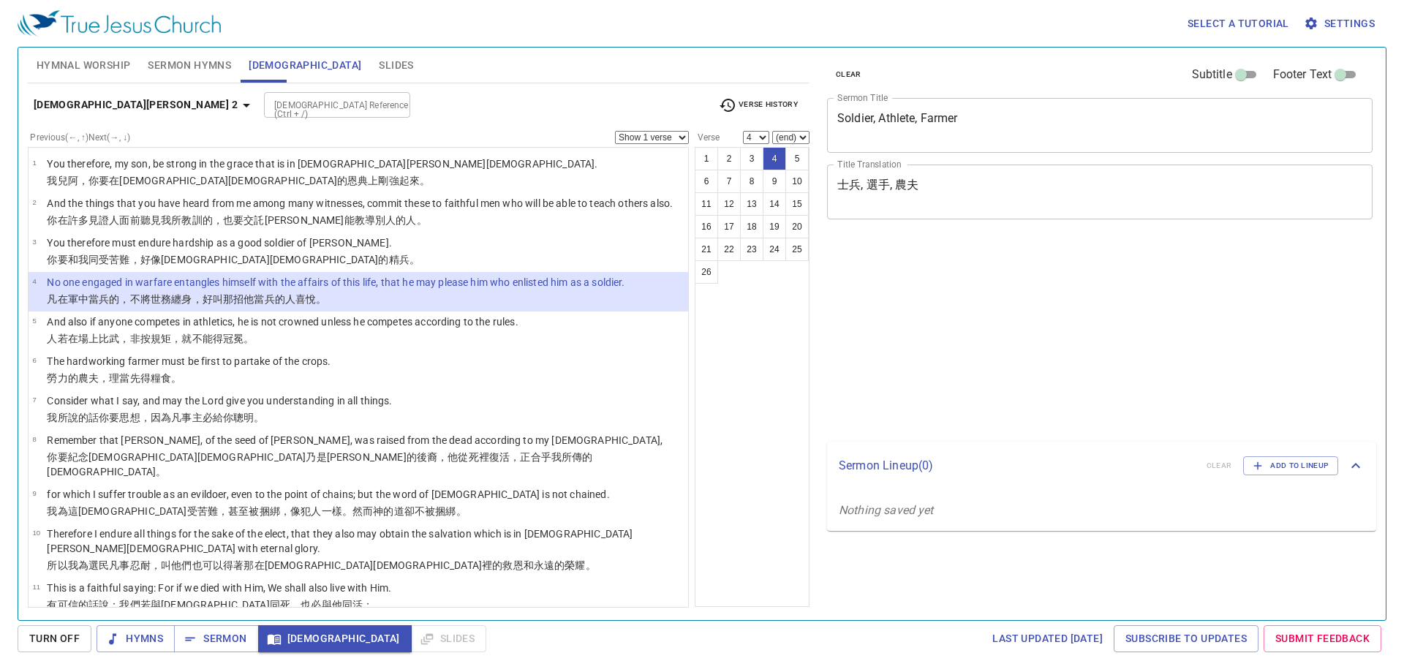
select select "4"
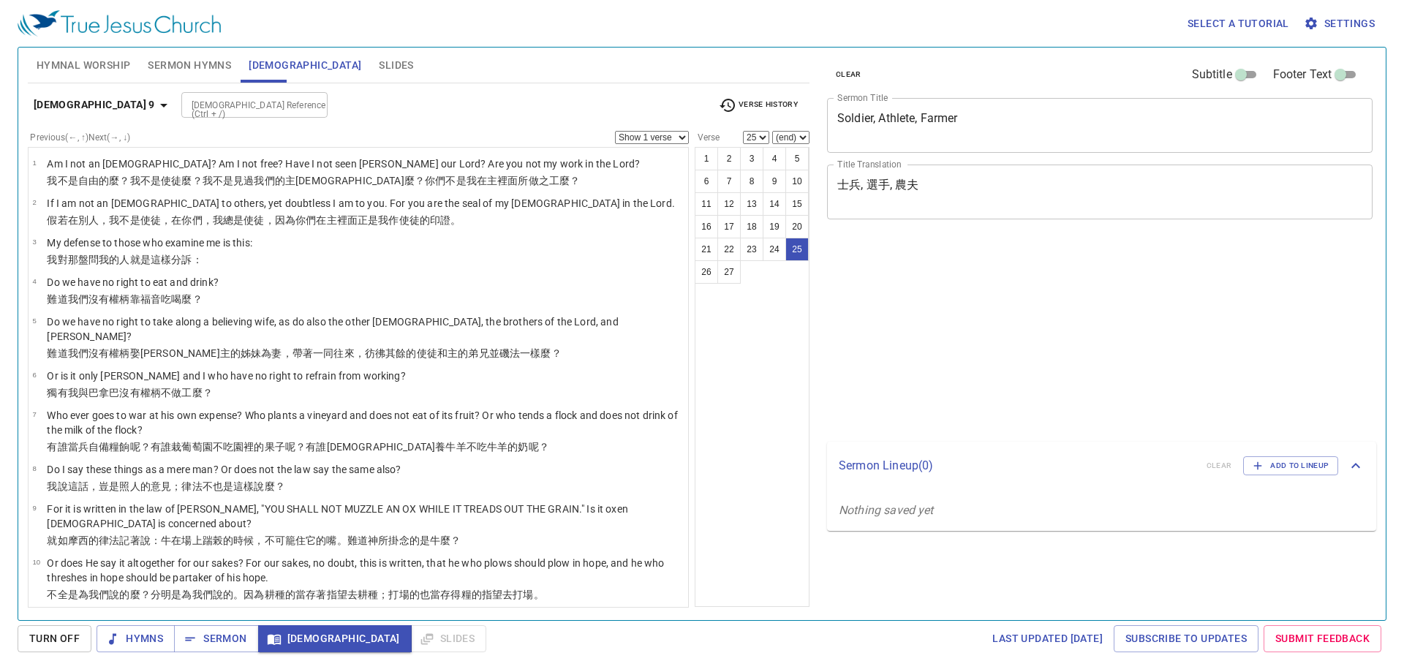
select select "25"
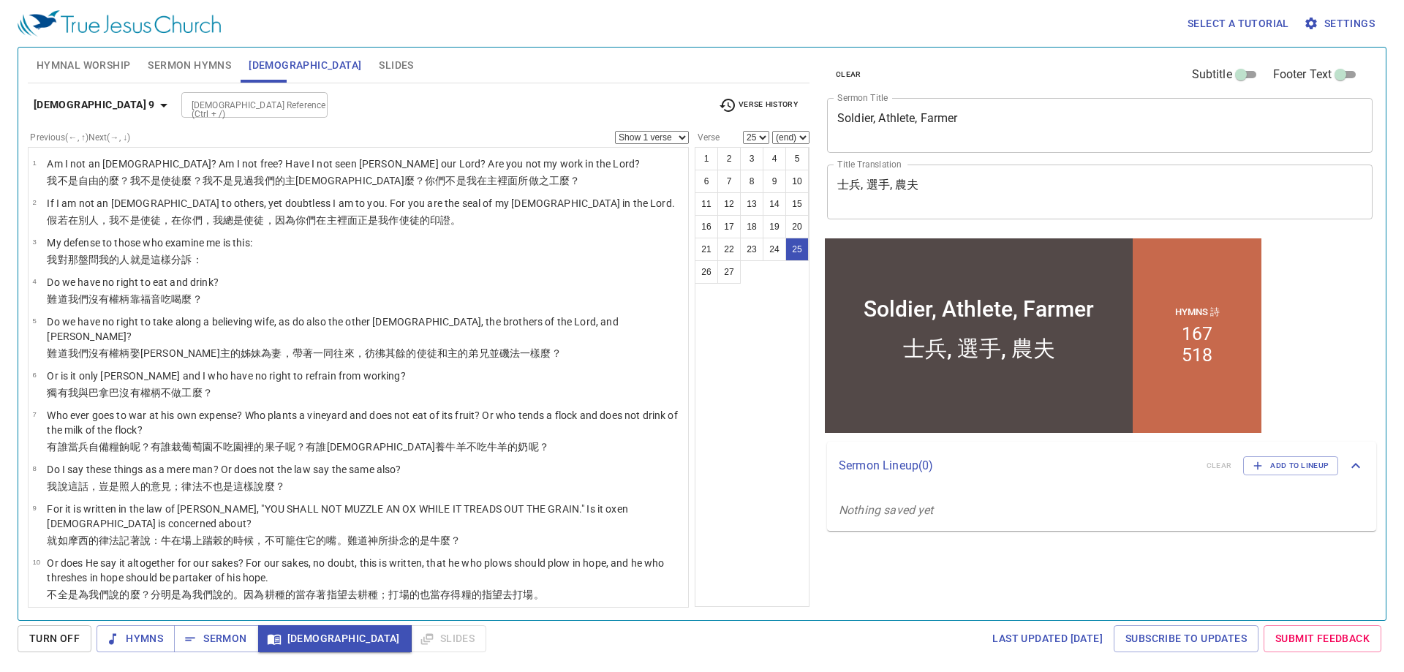
scroll to position [765, 0]
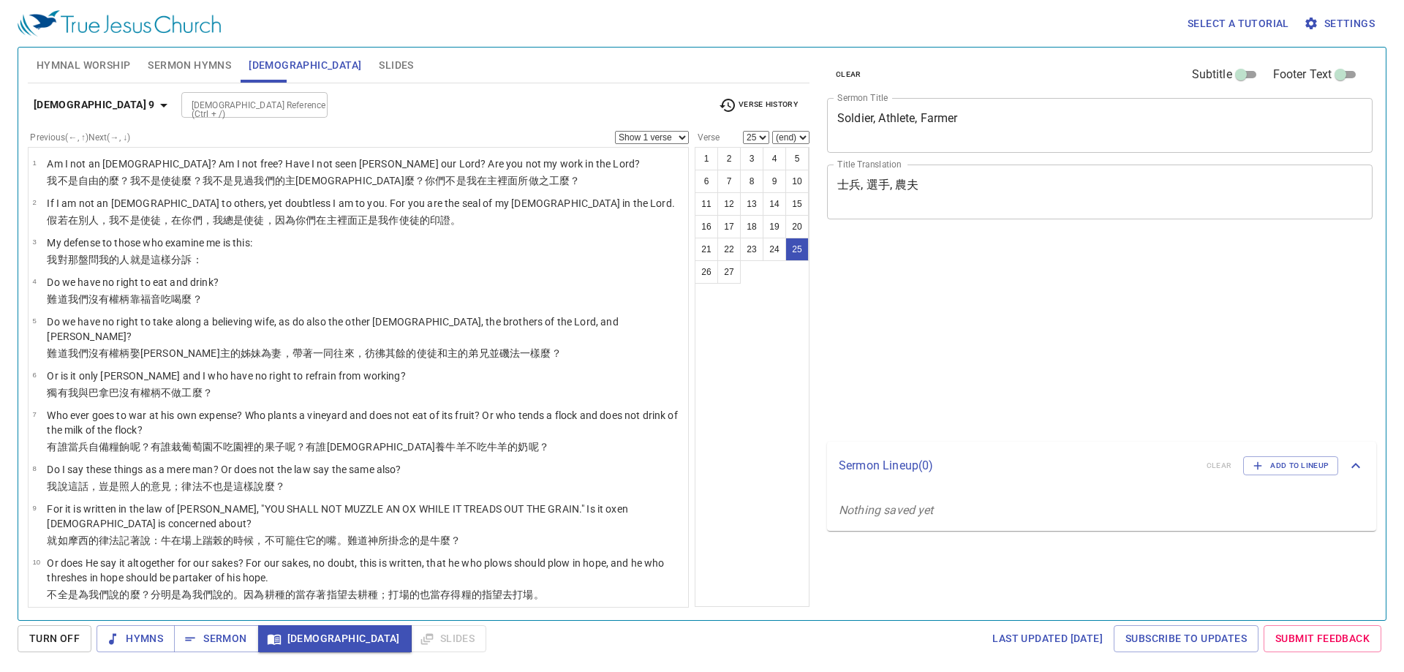
select select "25"
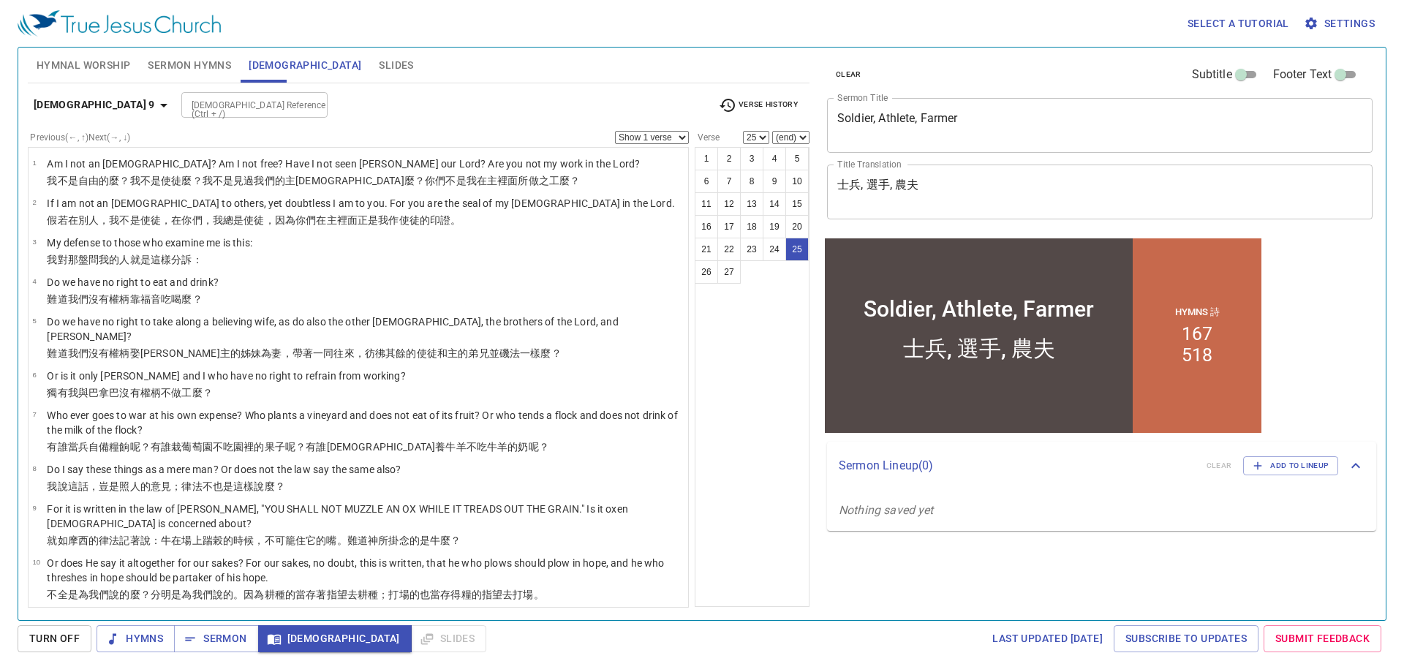
scroll to position [765, 0]
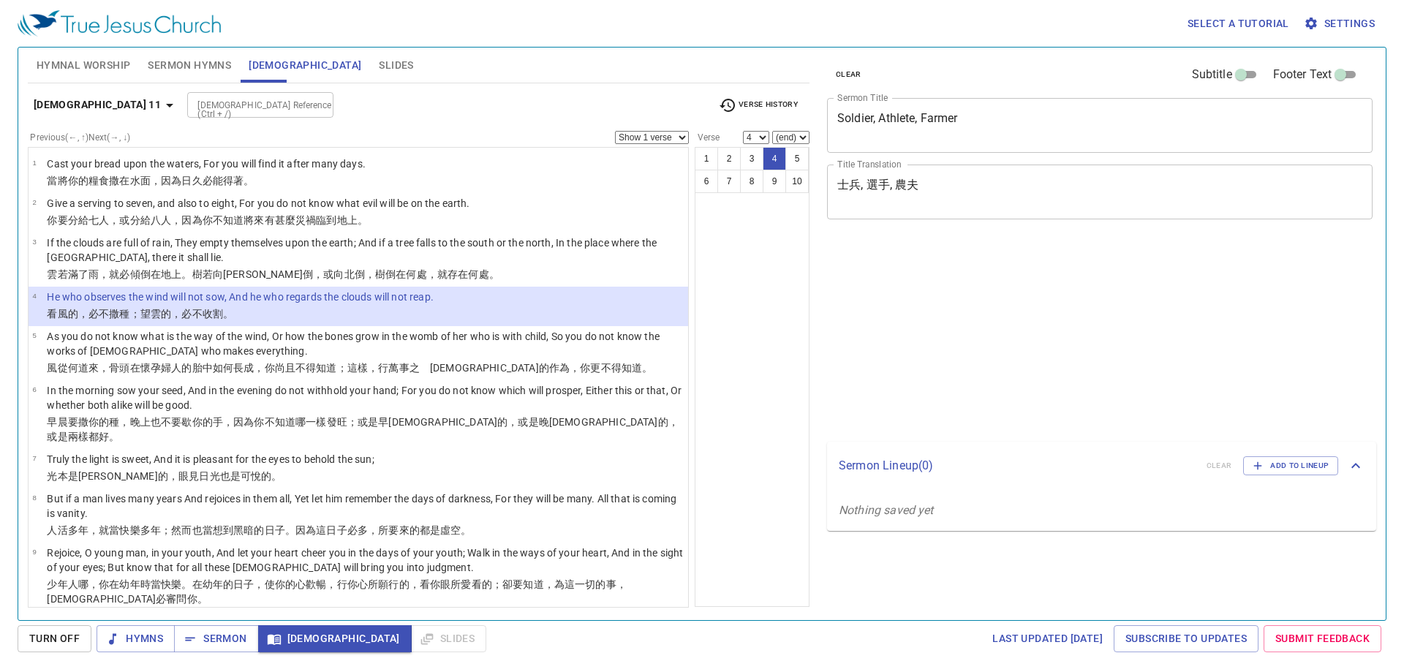
select select "4"
